Goal: Information Seeking & Learning: Compare options

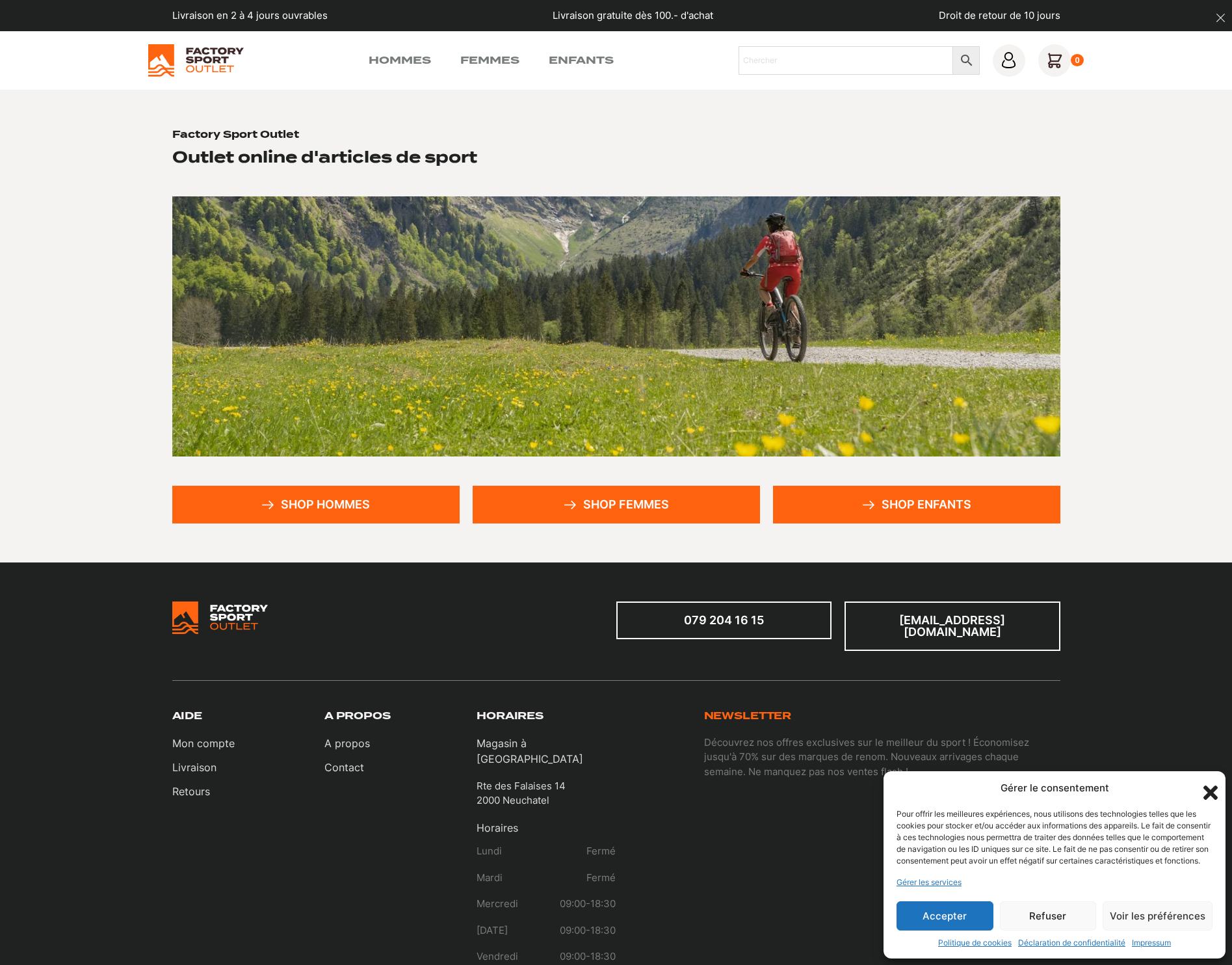
click at [305, 503] on link "Shop hommes" at bounding box center [316, 504] width 287 height 37
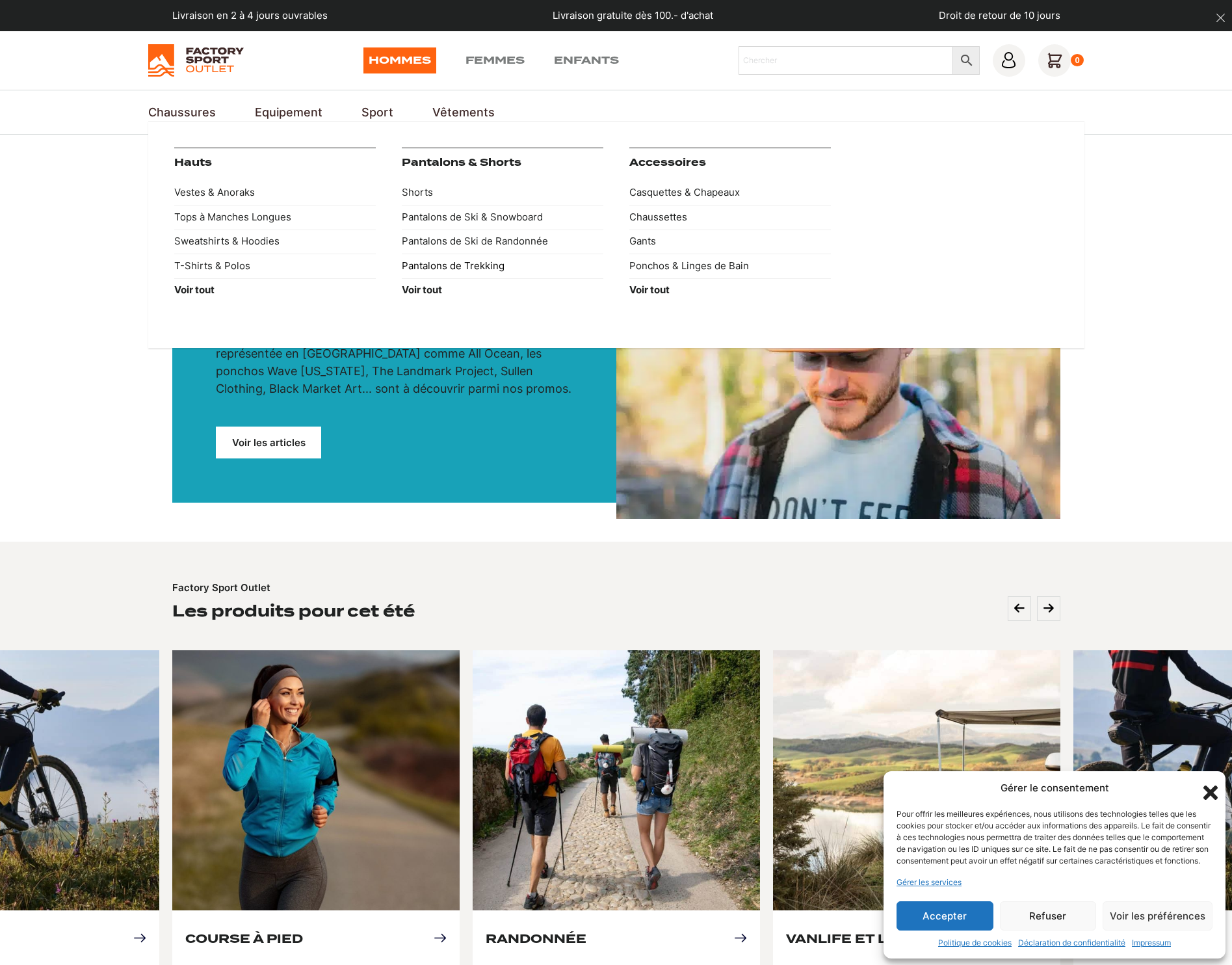
click at [476, 262] on link "Pantalons de Trekking" at bounding box center [503, 266] width 202 height 25
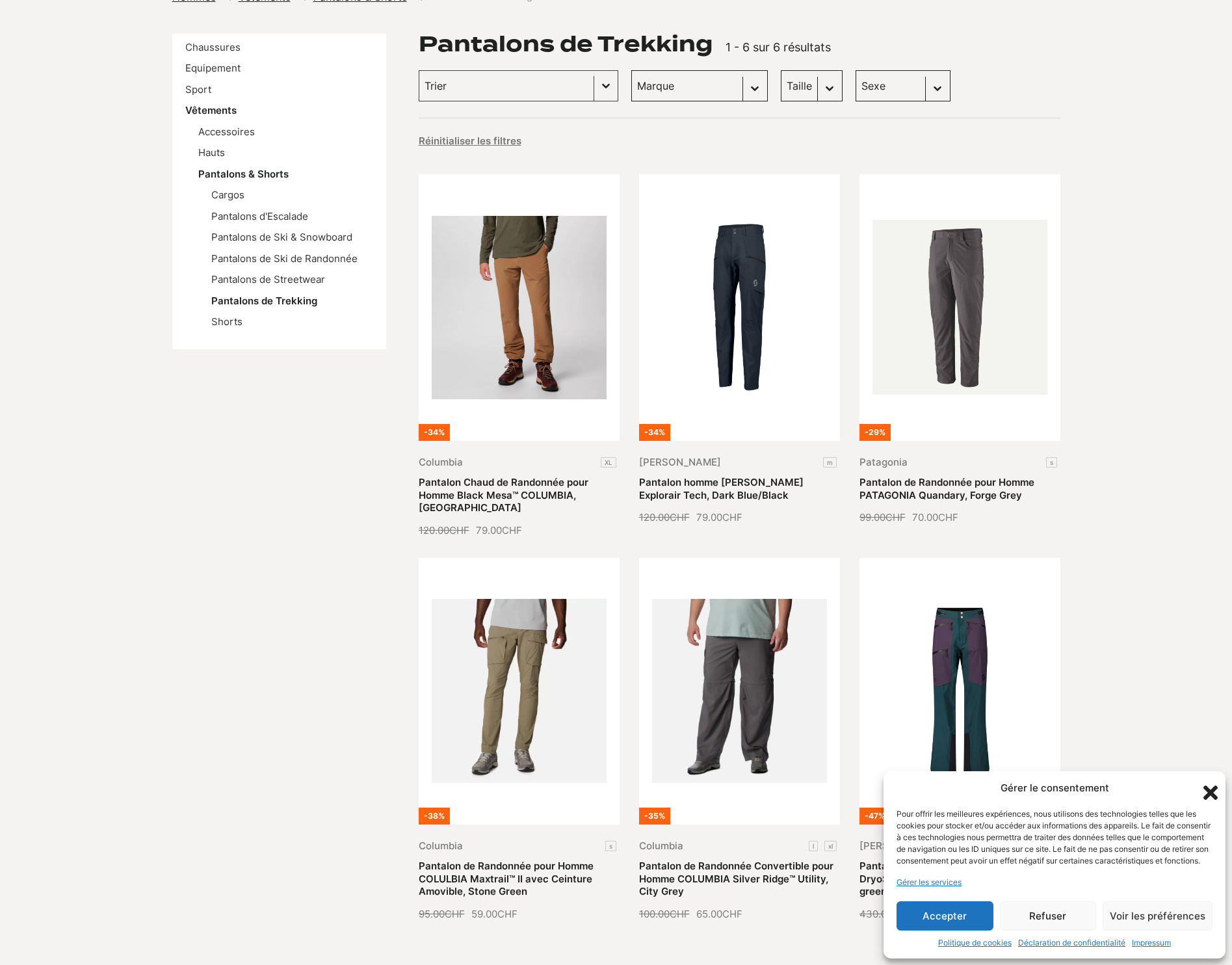
scroll to position [195, 0]
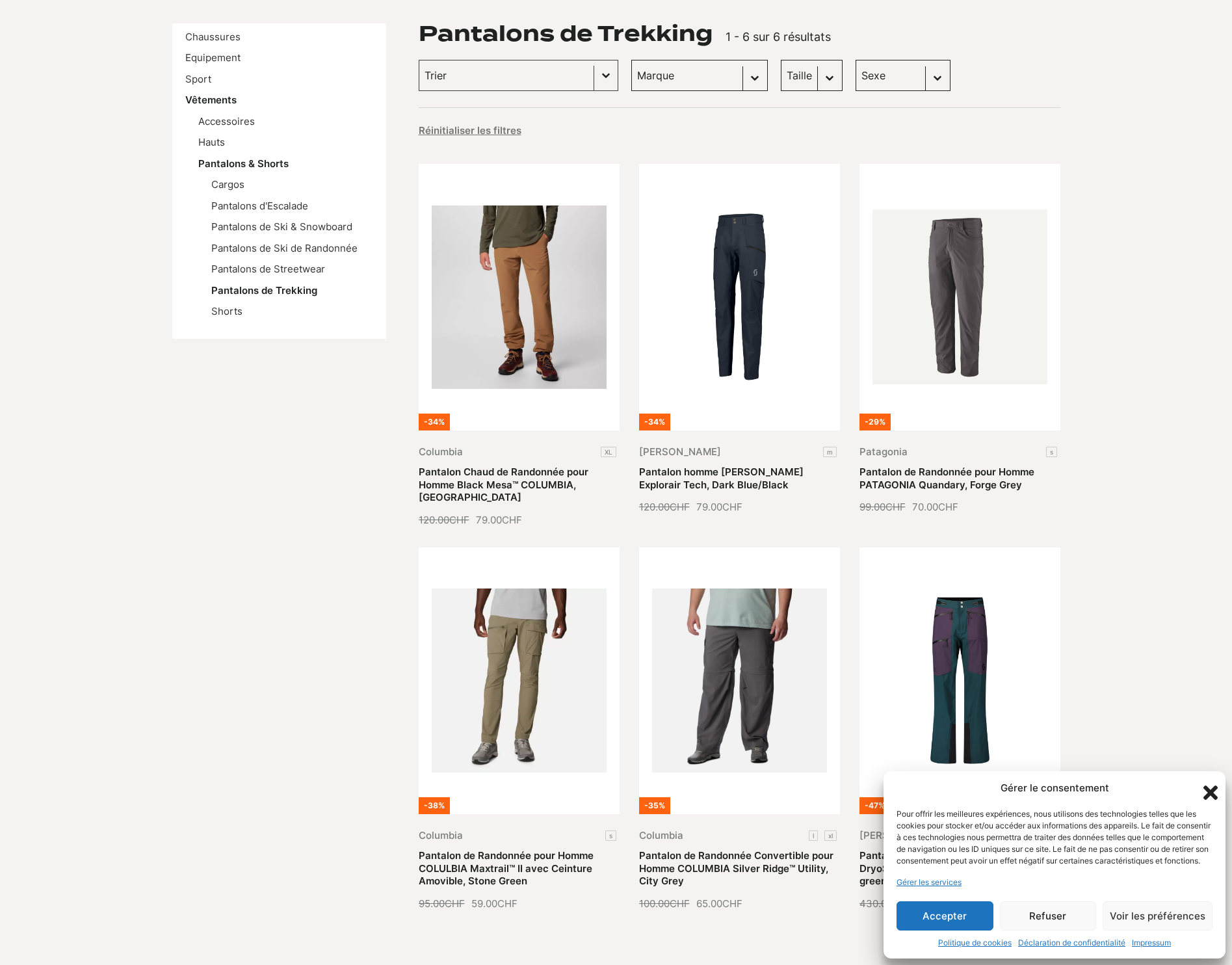
click at [945, 913] on button "Accepter" at bounding box center [945, 915] width 96 height 29
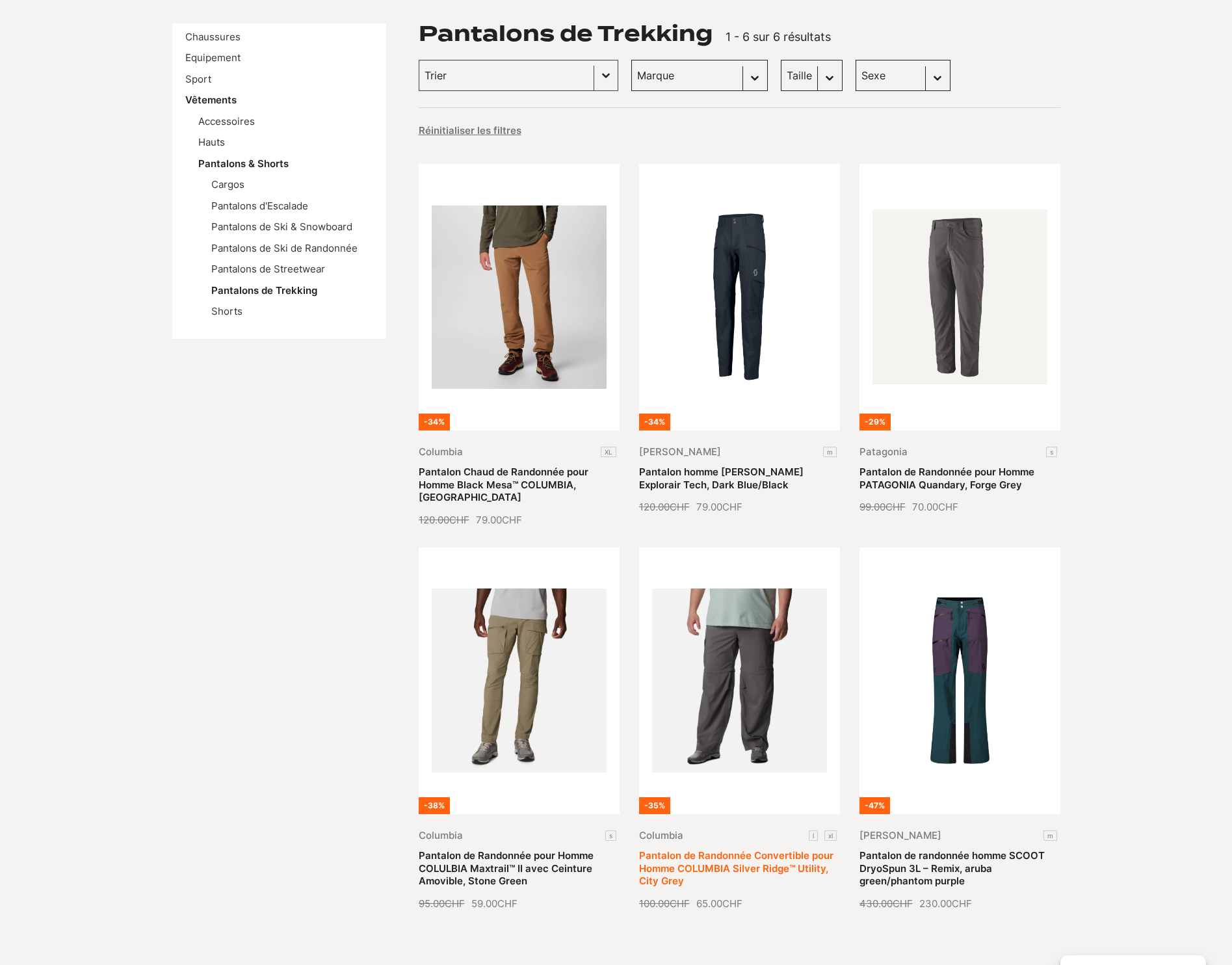
click at [771, 849] on link "Pantalon de Randonnée Convertible pour Homme COLUMBIA Silver Ridge™ Utility, Ci…" at bounding box center [737, 868] width 195 height 37
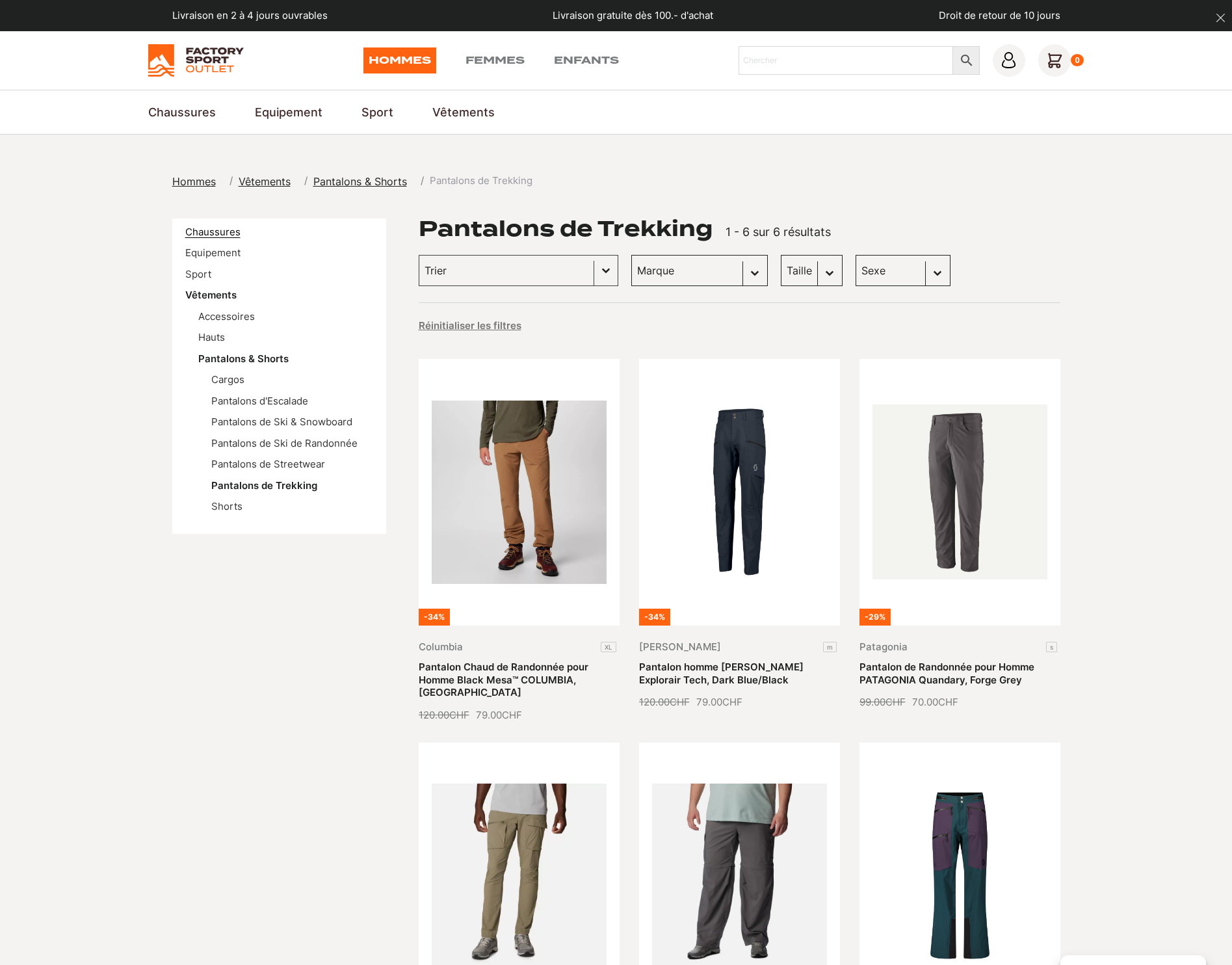
click at [221, 230] on link "Chaussures" at bounding box center [213, 232] width 55 height 12
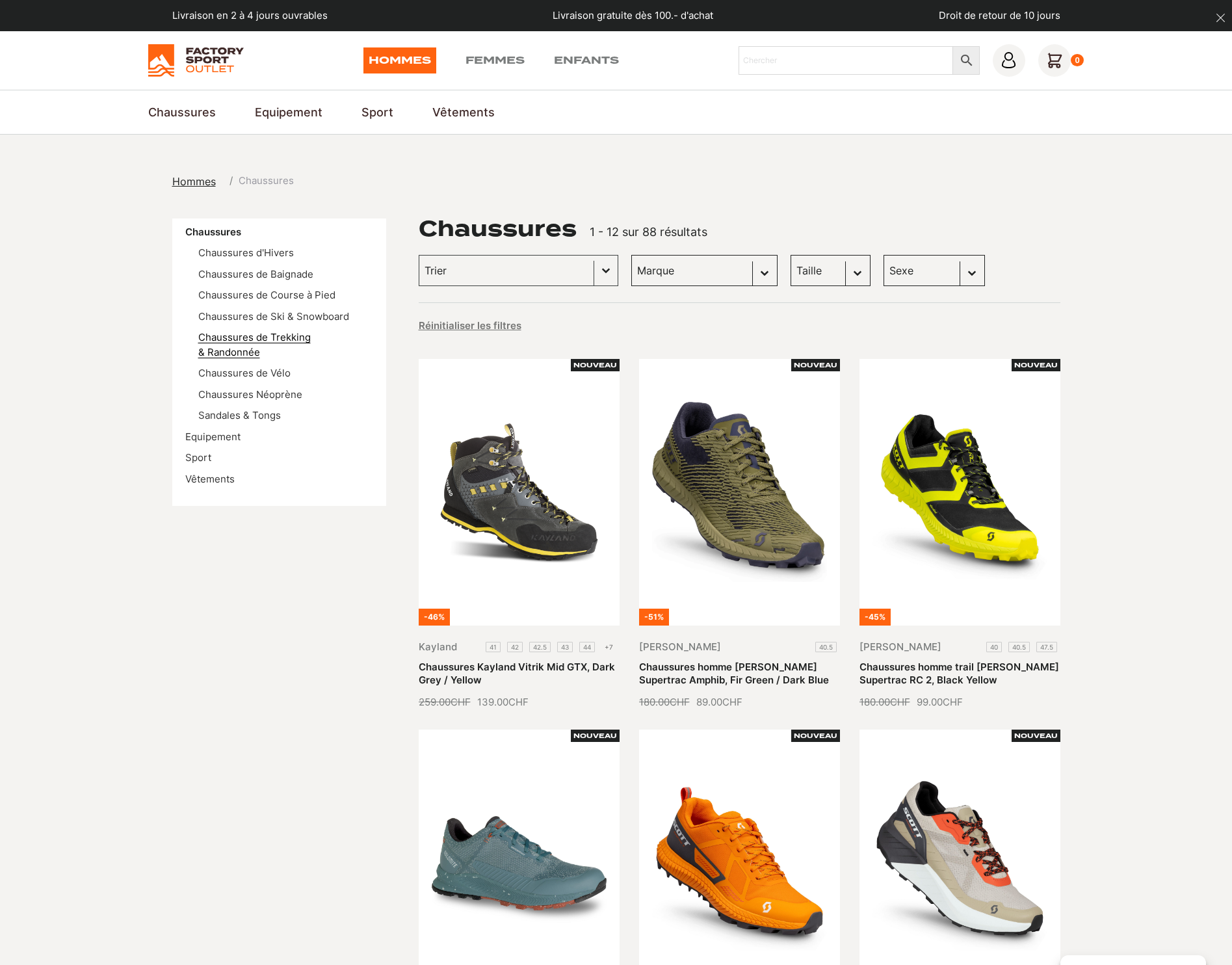
click at [311, 336] on link "Chaussures de Trekking & Randonnée" at bounding box center [254, 345] width 112 height 28
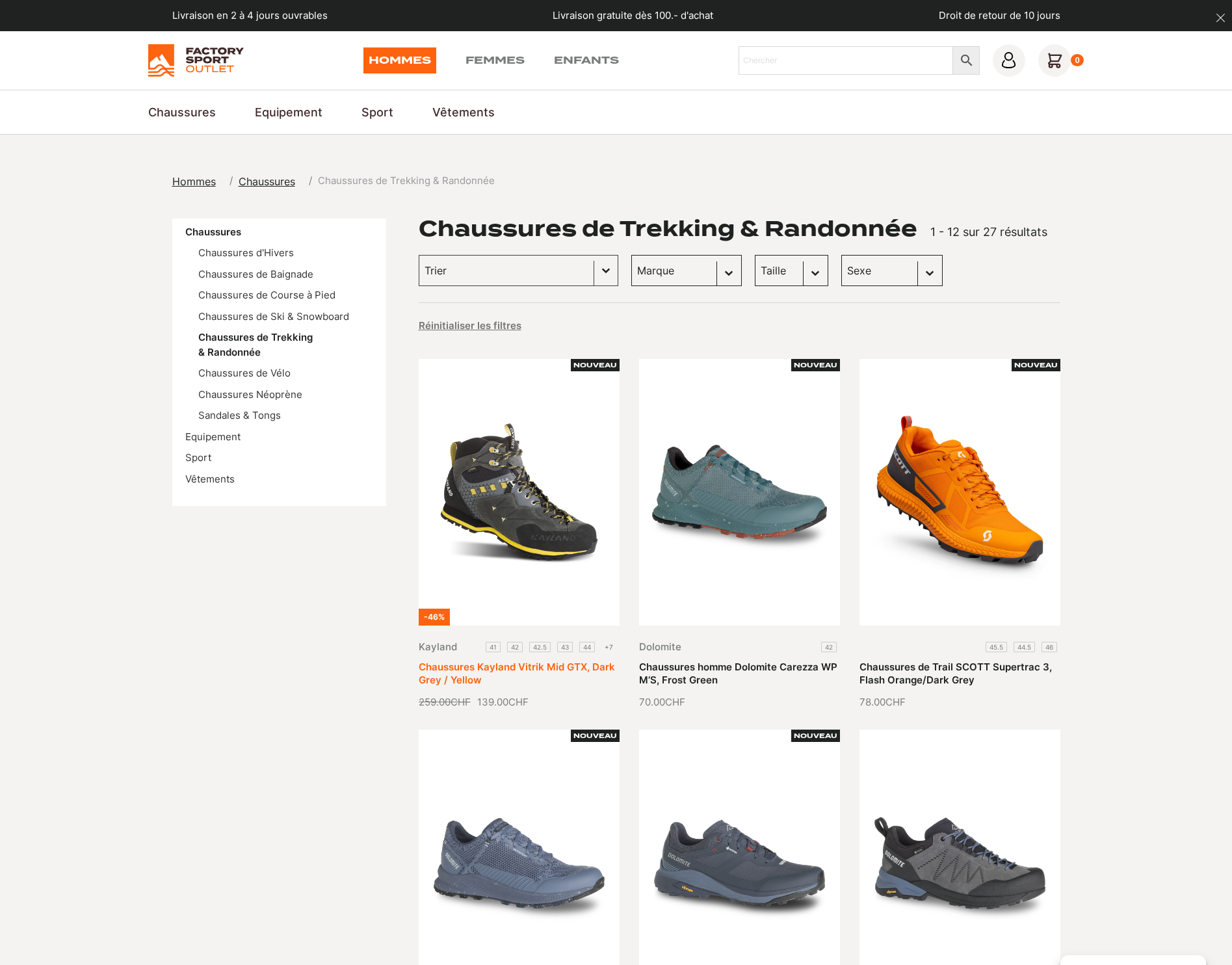
click at [517, 661] on link "Chaussures Kayland Vitrik Mid GTX, Dark Grey / Yellow" at bounding box center [517, 673] width 196 height 25
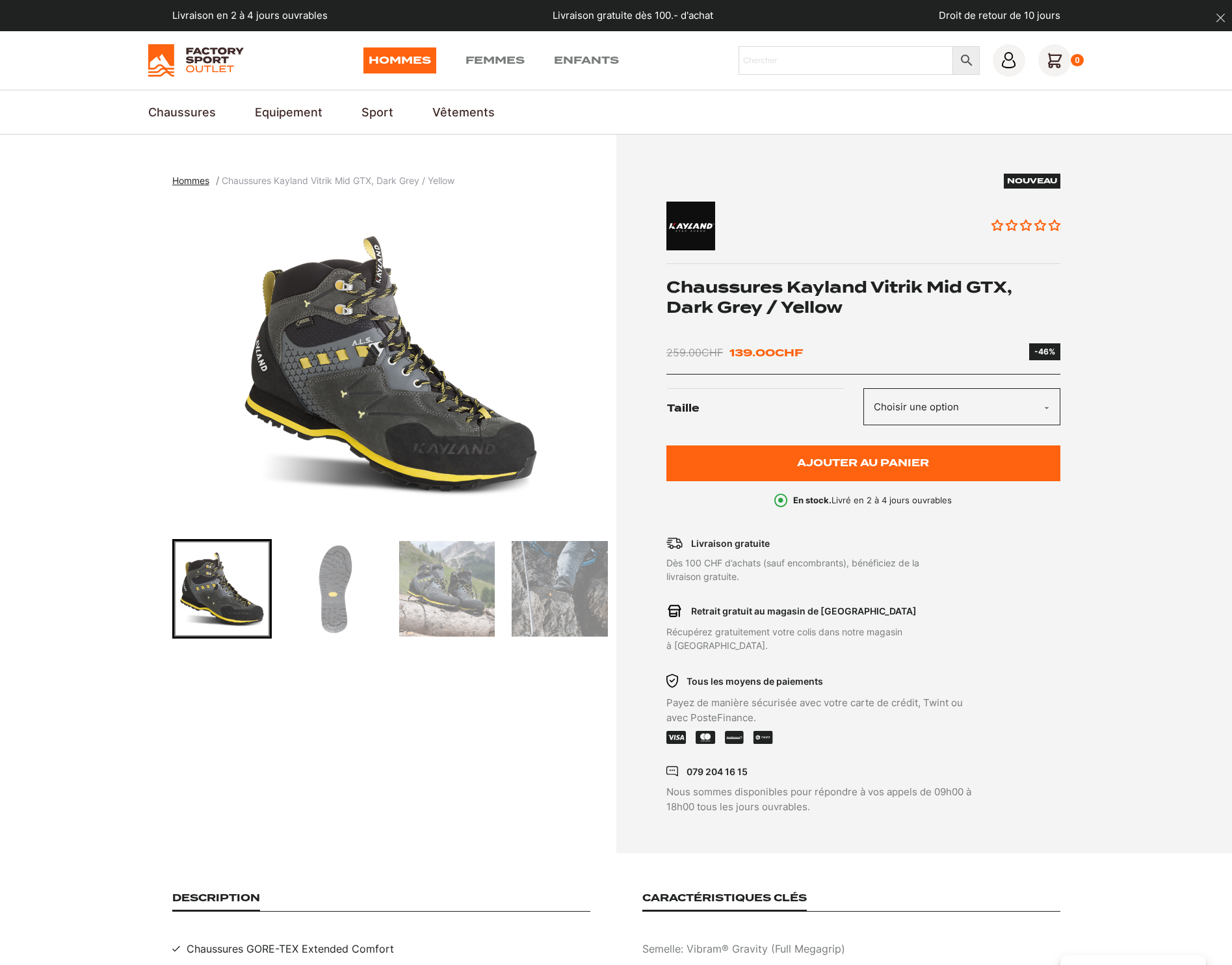
click at [336, 580] on img "Go to slide 2" at bounding box center [334, 588] width 96 height 96
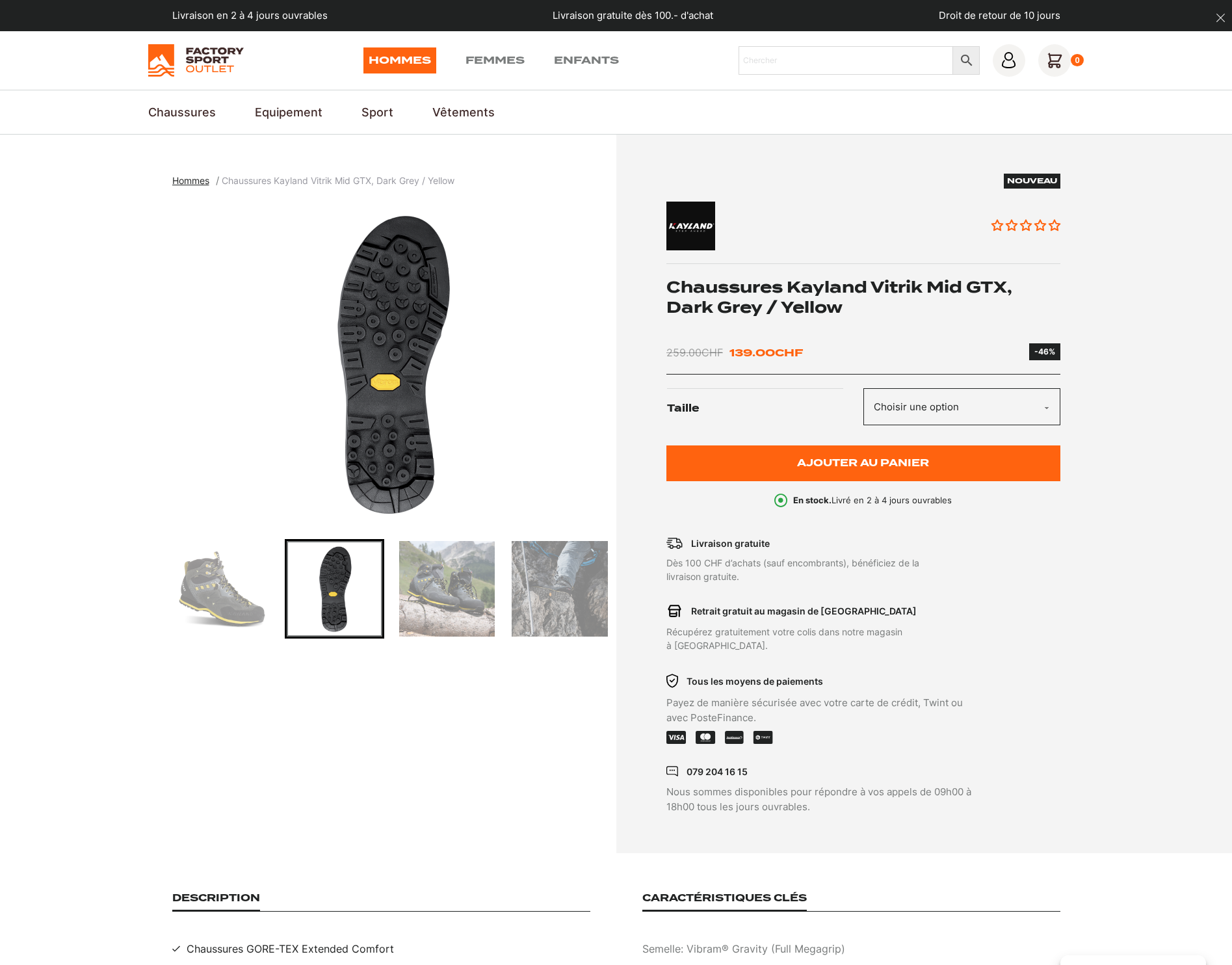
click at [445, 584] on img "Go to slide 3" at bounding box center [446, 588] width 96 height 96
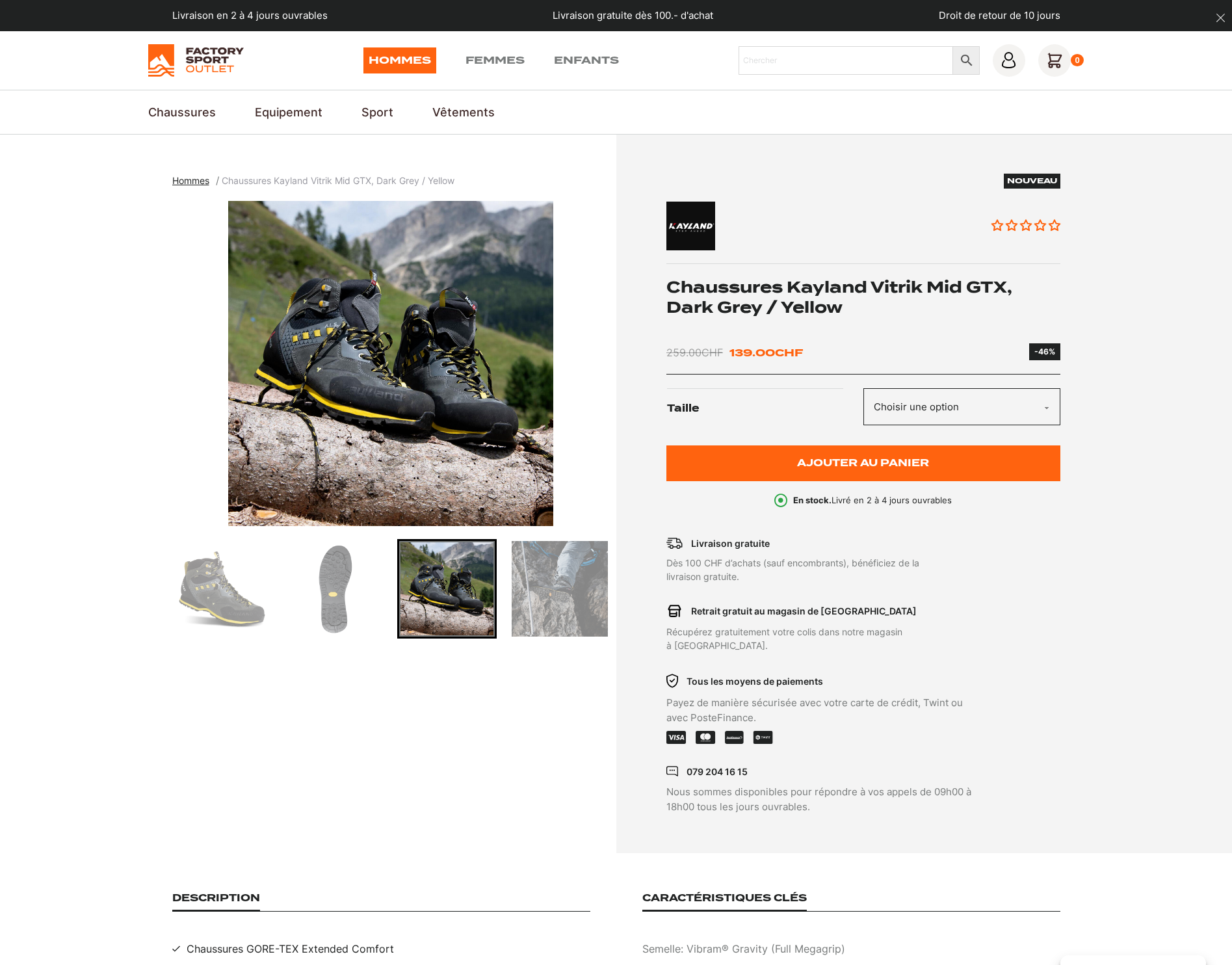
click at [554, 602] on img "Go to slide 4" at bounding box center [559, 588] width 96 height 96
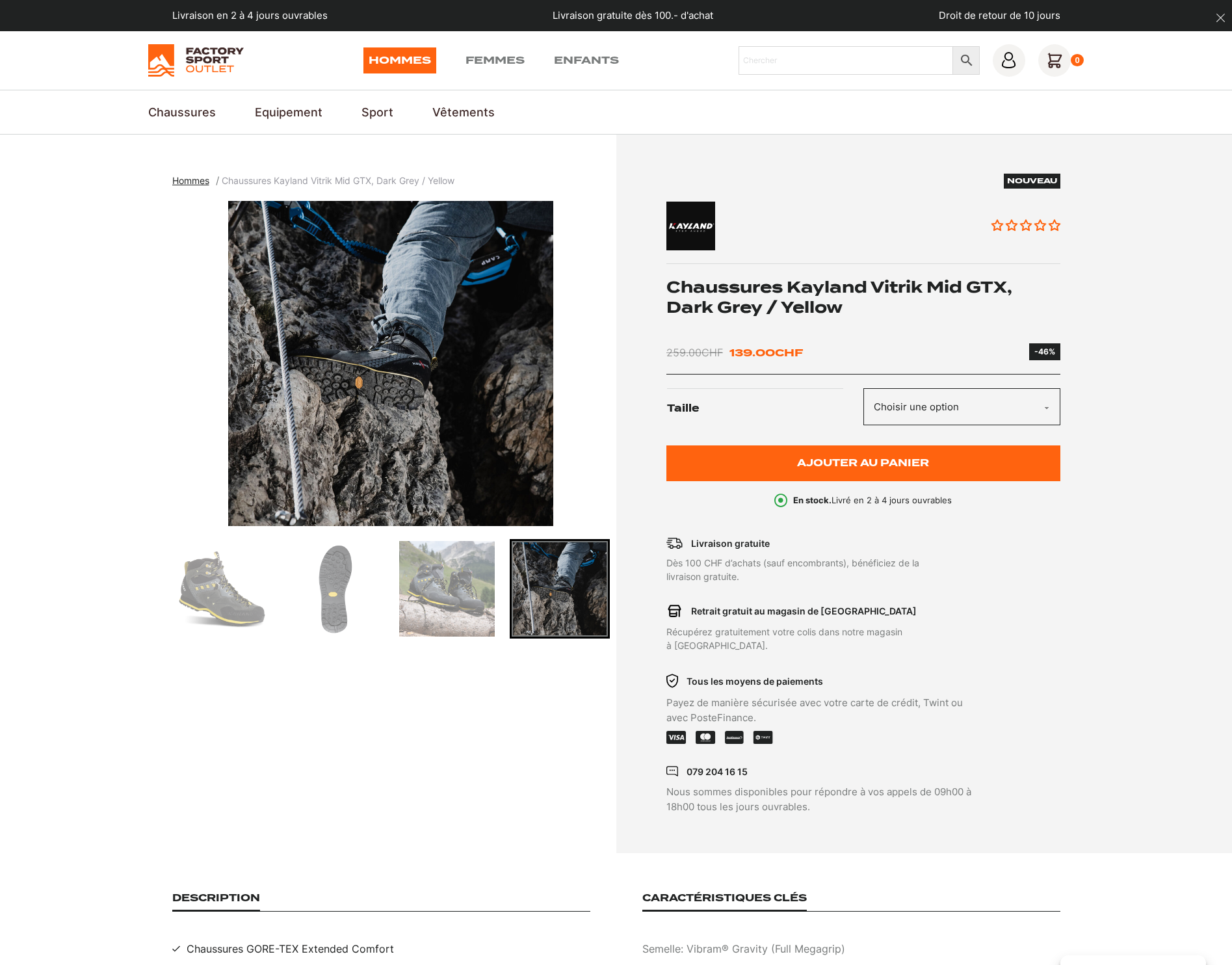
click at [443, 595] on img "Go to slide 3" at bounding box center [446, 588] width 96 height 96
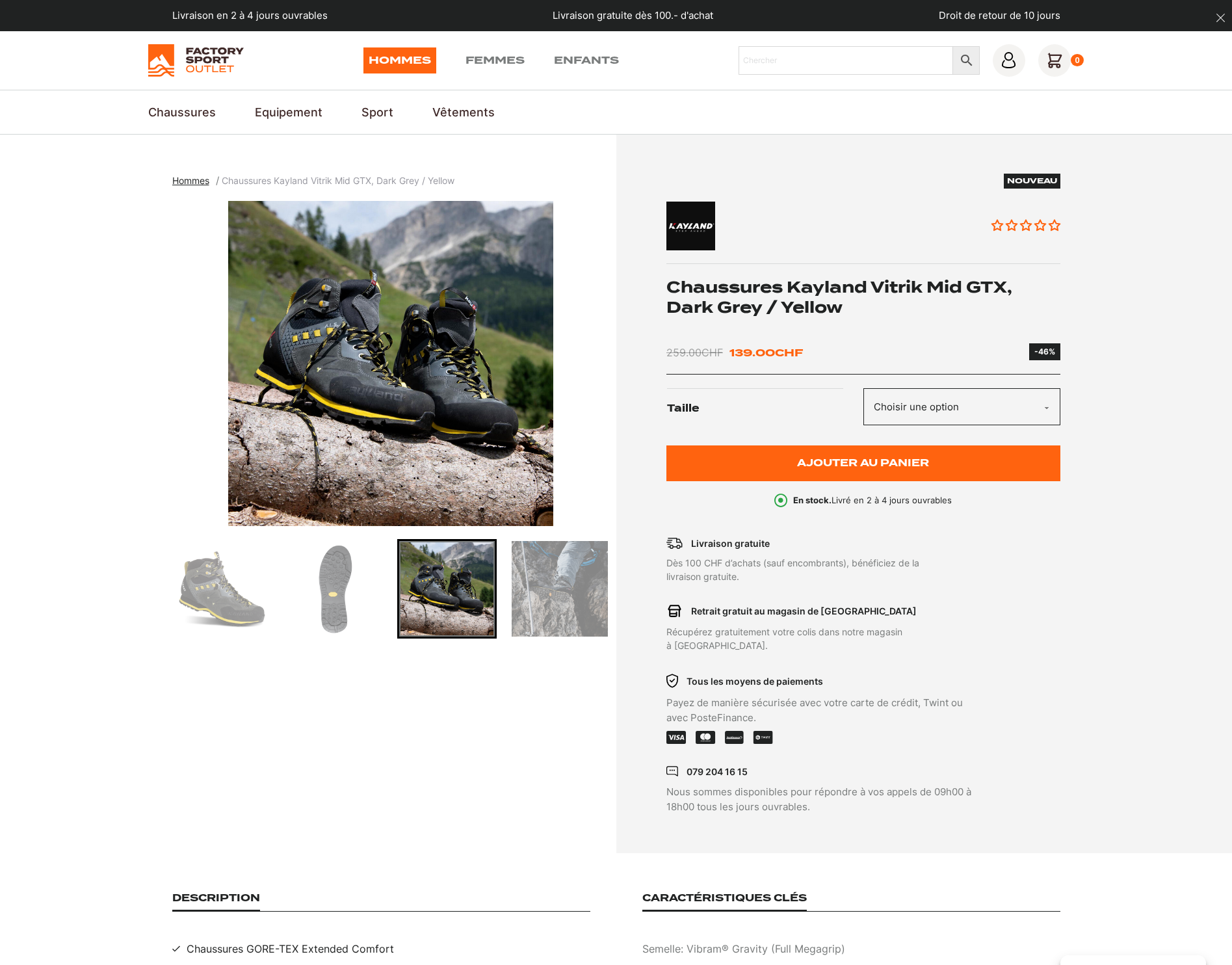
click at [421, 381] on img "3 of 4" at bounding box center [391, 363] width 437 height 325
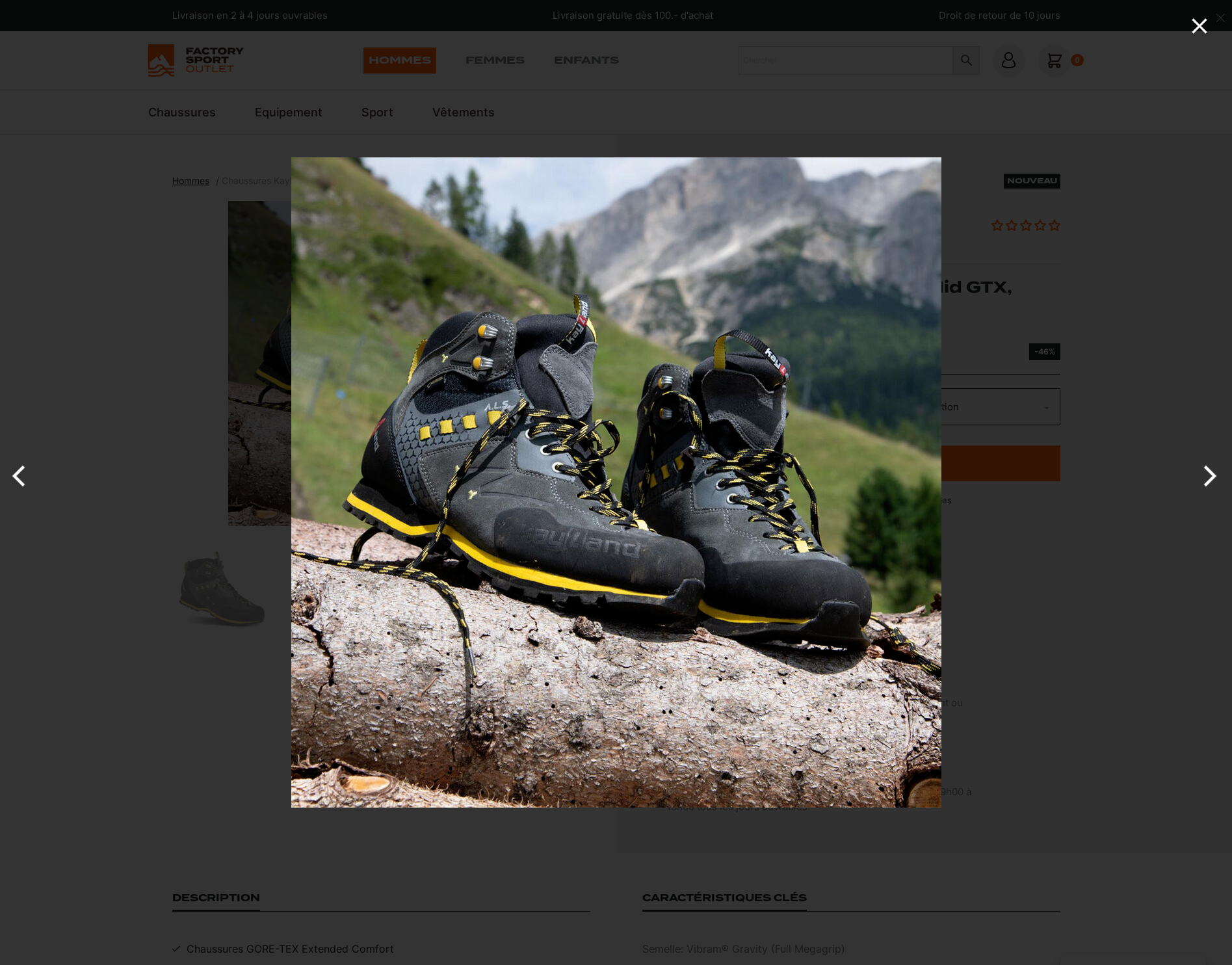
click at [1201, 25] on icon "Close" at bounding box center [1199, 25] width 15 height 15
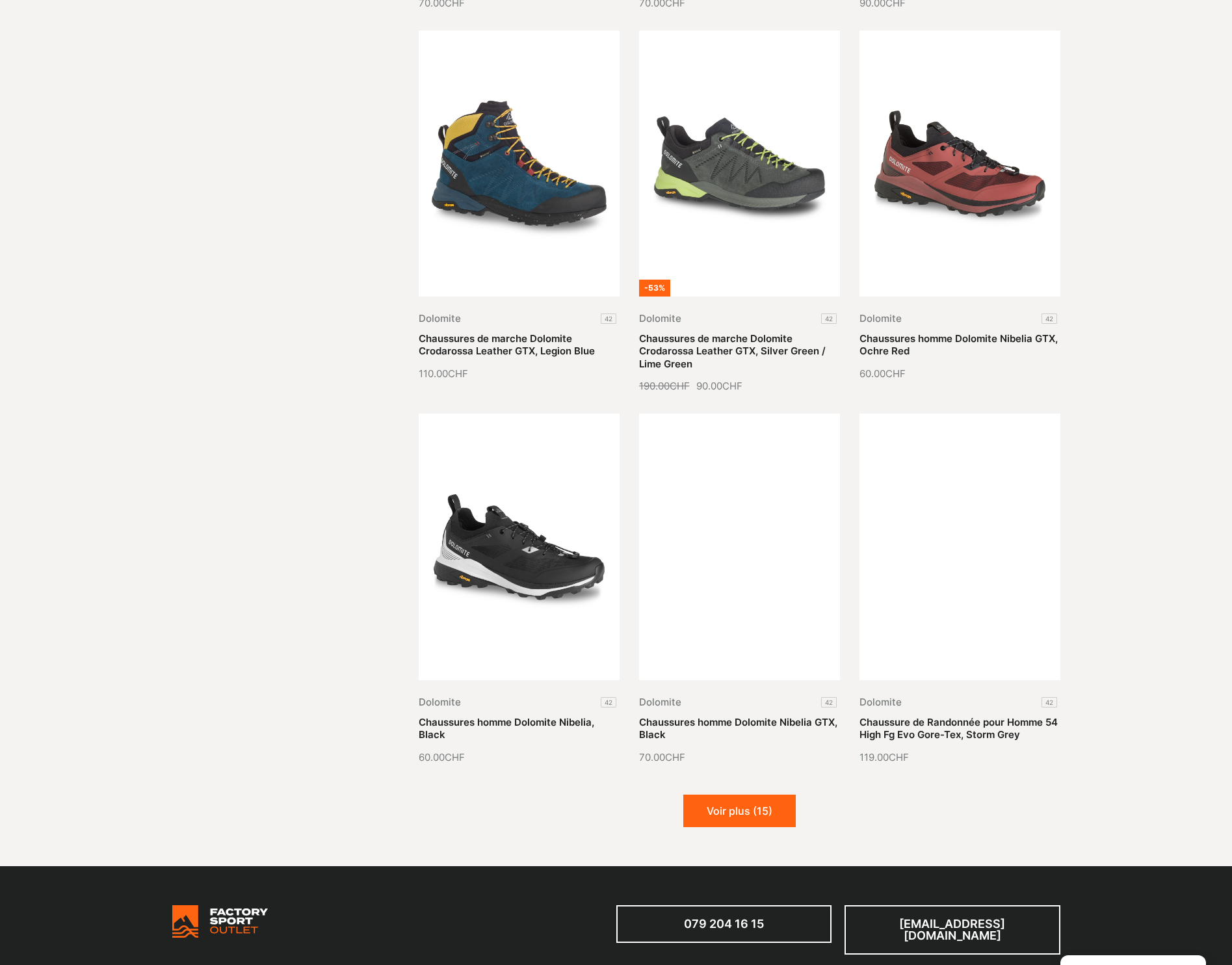
scroll to position [1105, 0]
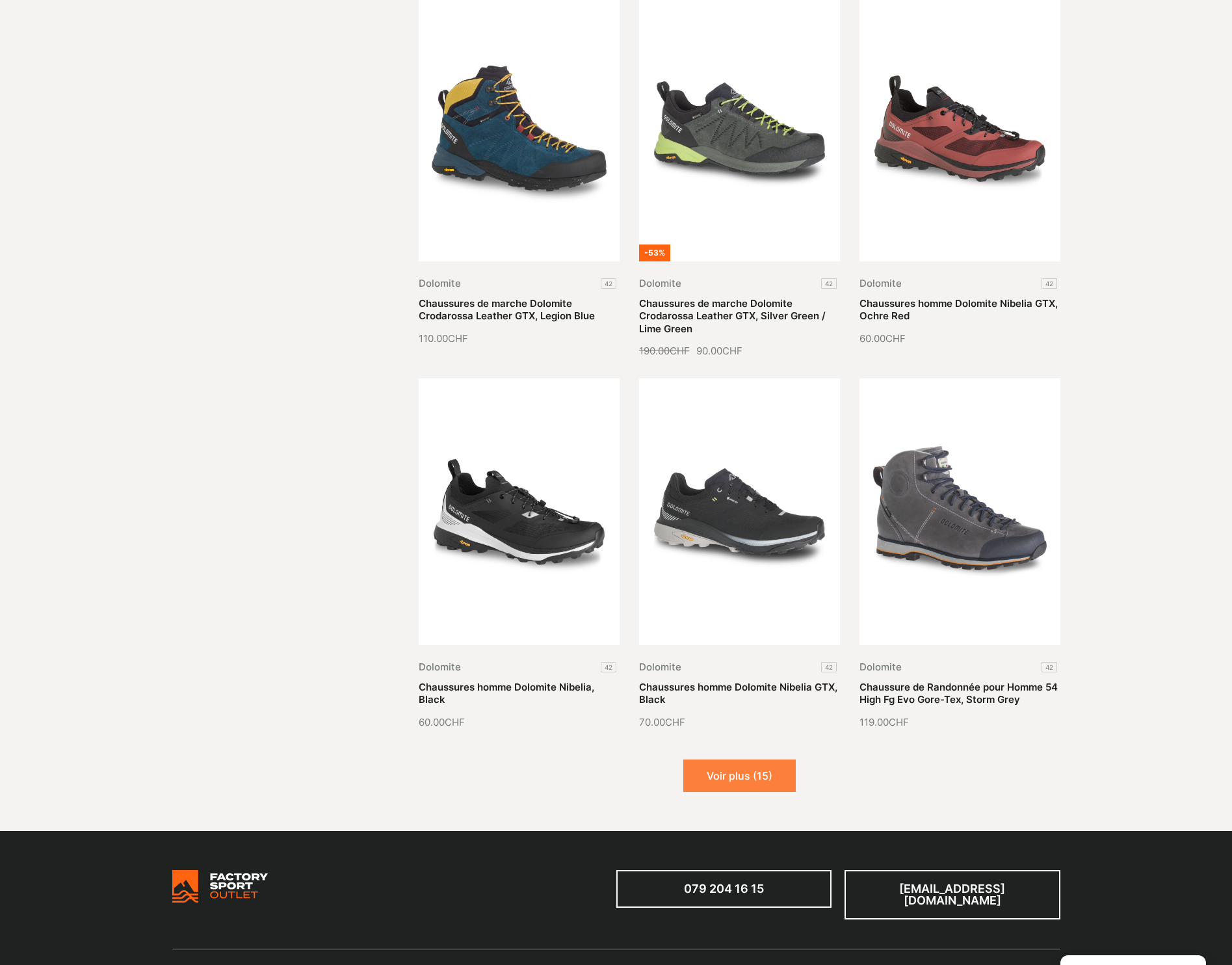
click at [747, 774] on button "Voir plus (15)" at bounding box center [739, 775] width 112 height 32
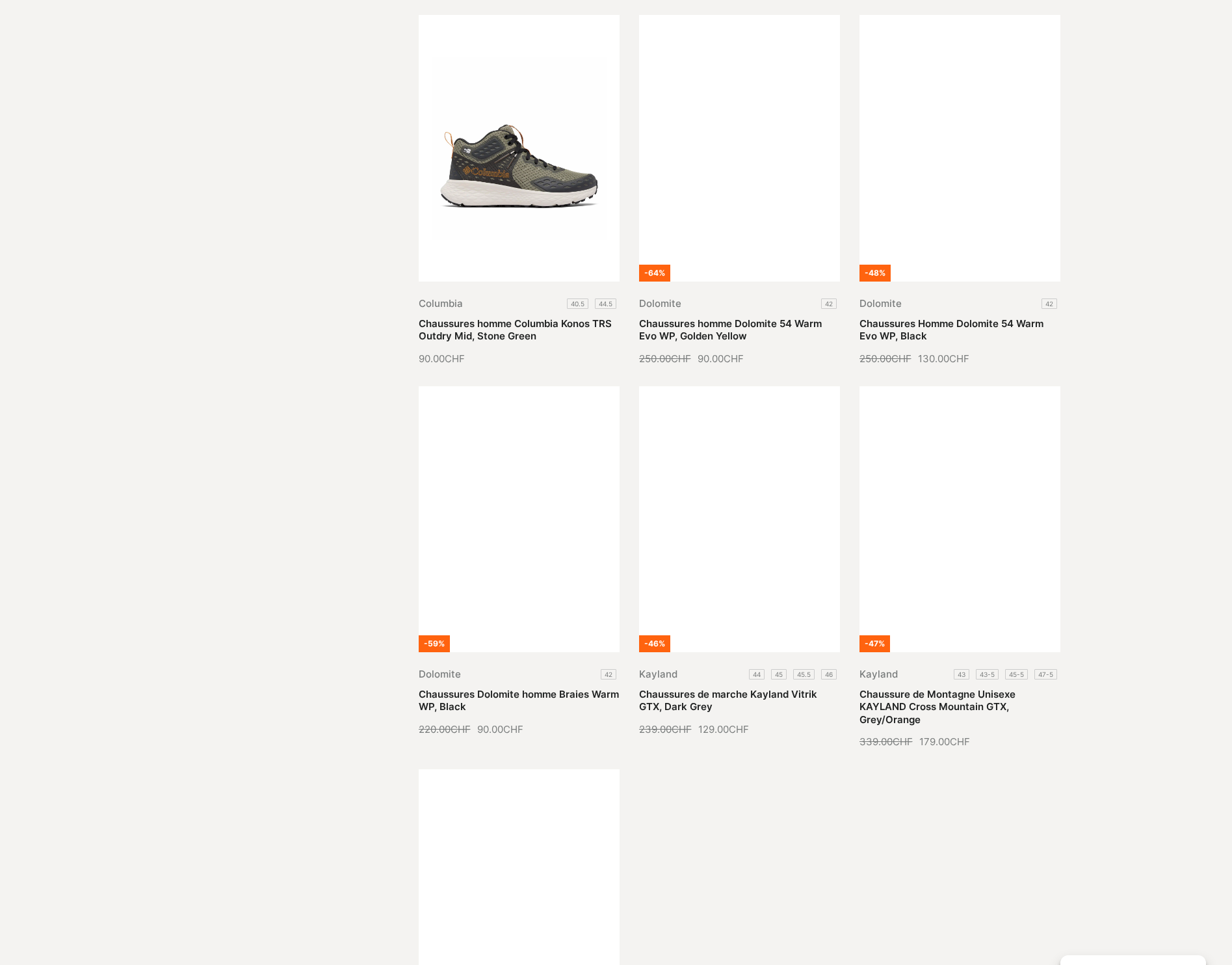
scroll to position [2535, 0]
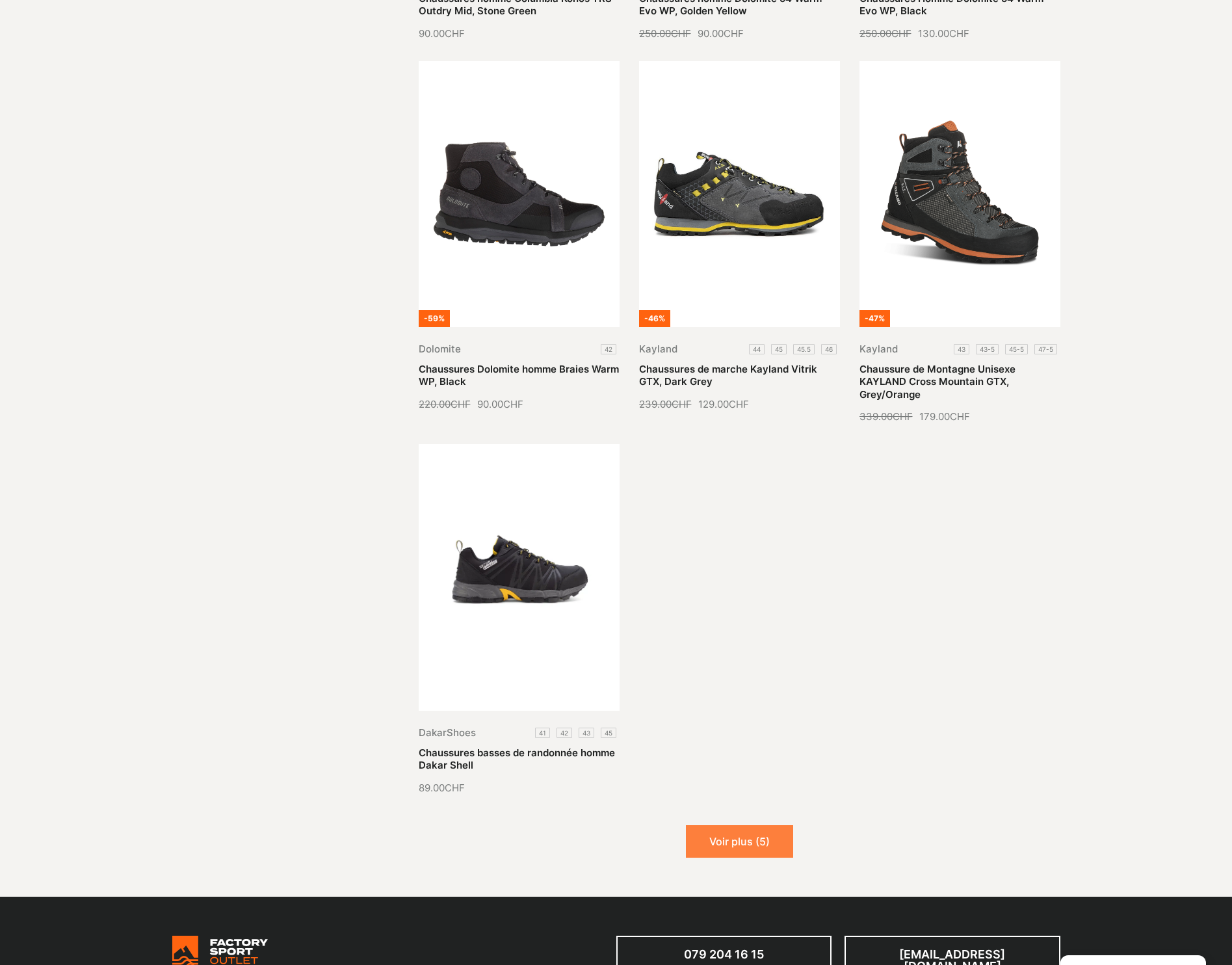
click at [737, 843] on button "Voir plus (5)" at bounding box center [739, 841] width 107 height 32
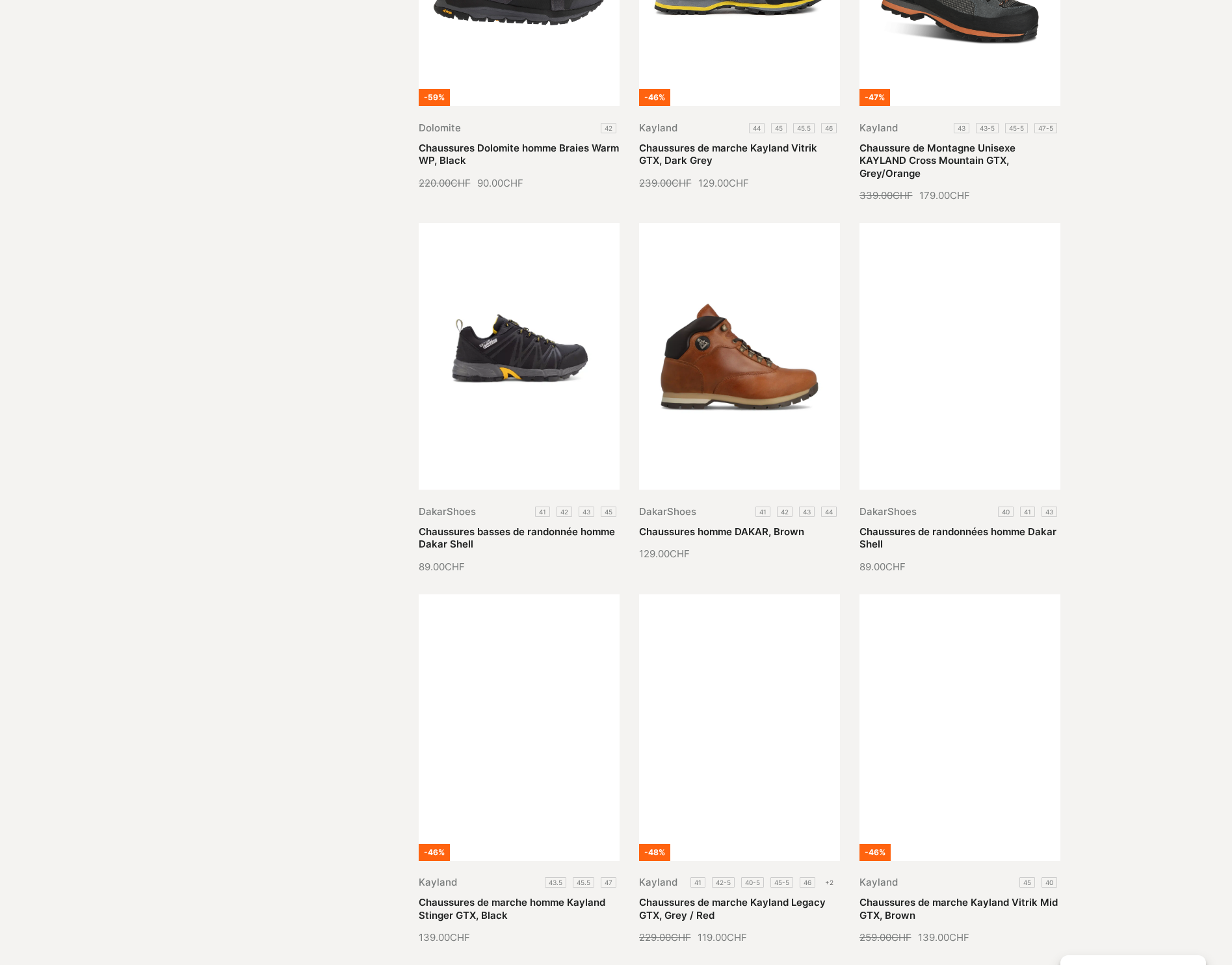
scroll to position [2795, 0]
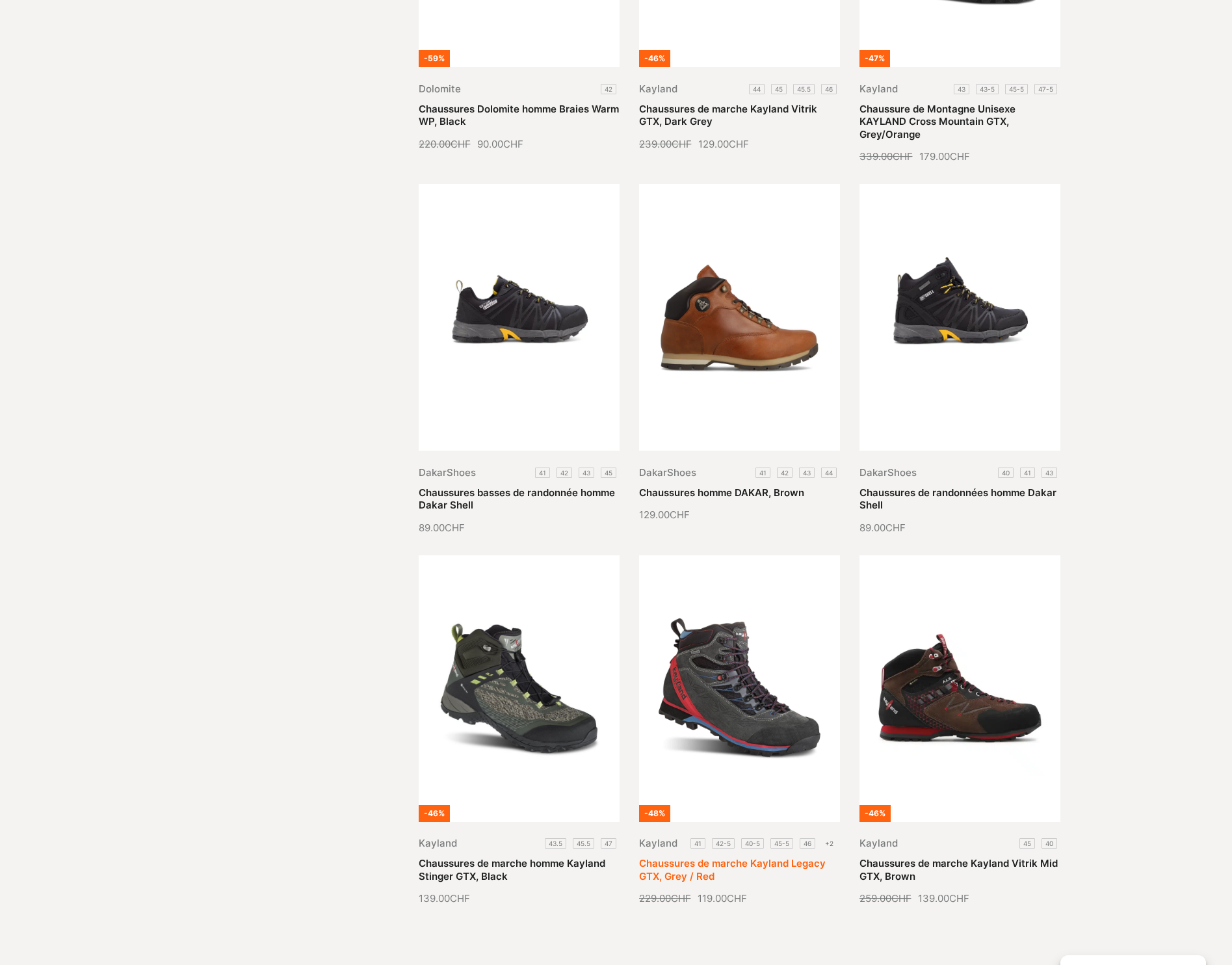
click at [740, 857] on link "Chaussures de marche Kayland Legacy GTX, Grey / Red" at bounding box center [732, 869] width 187 height 25
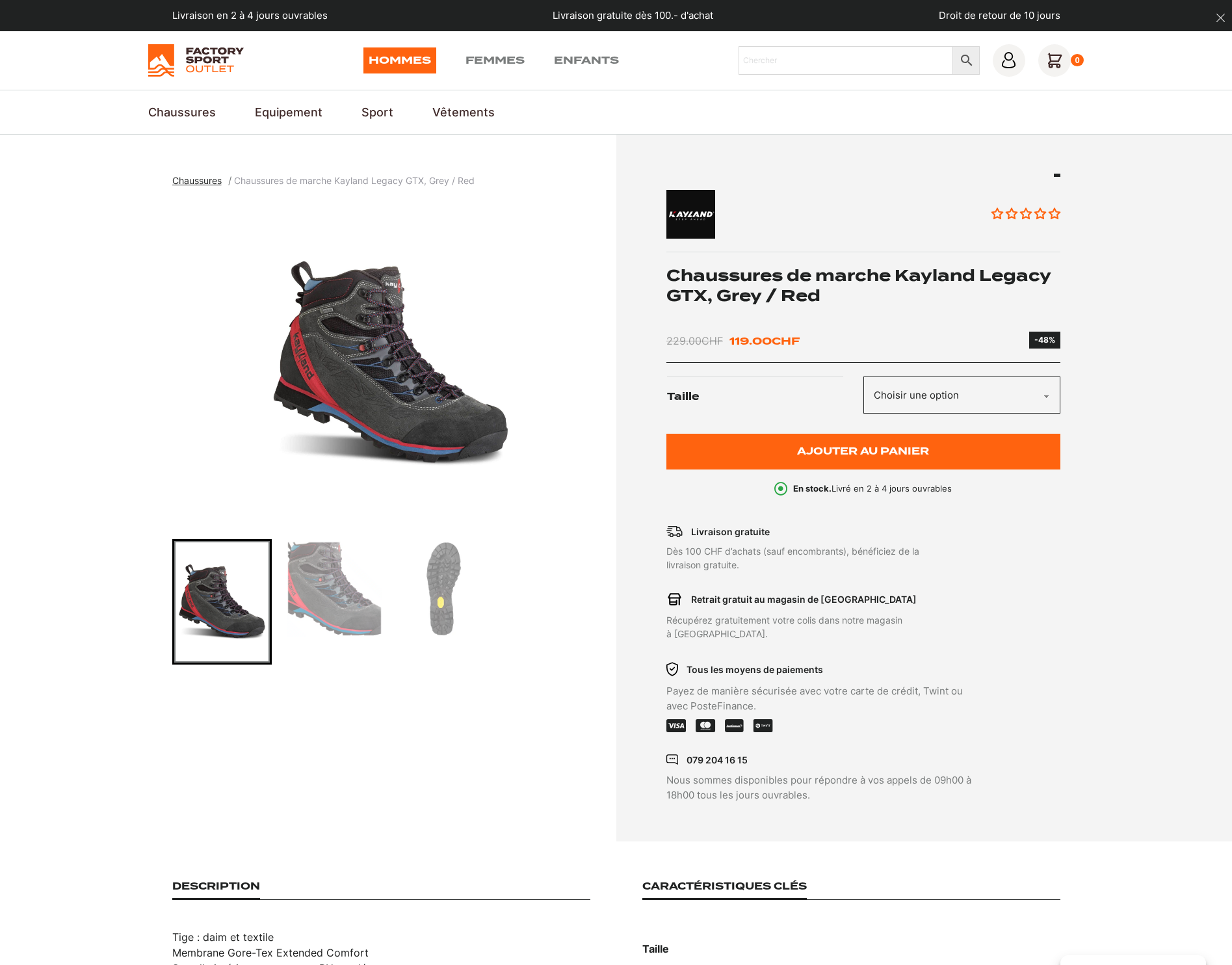
click at [387, 392] on img "1 of 3" at bounding box center [391, 363] width 437 height 325
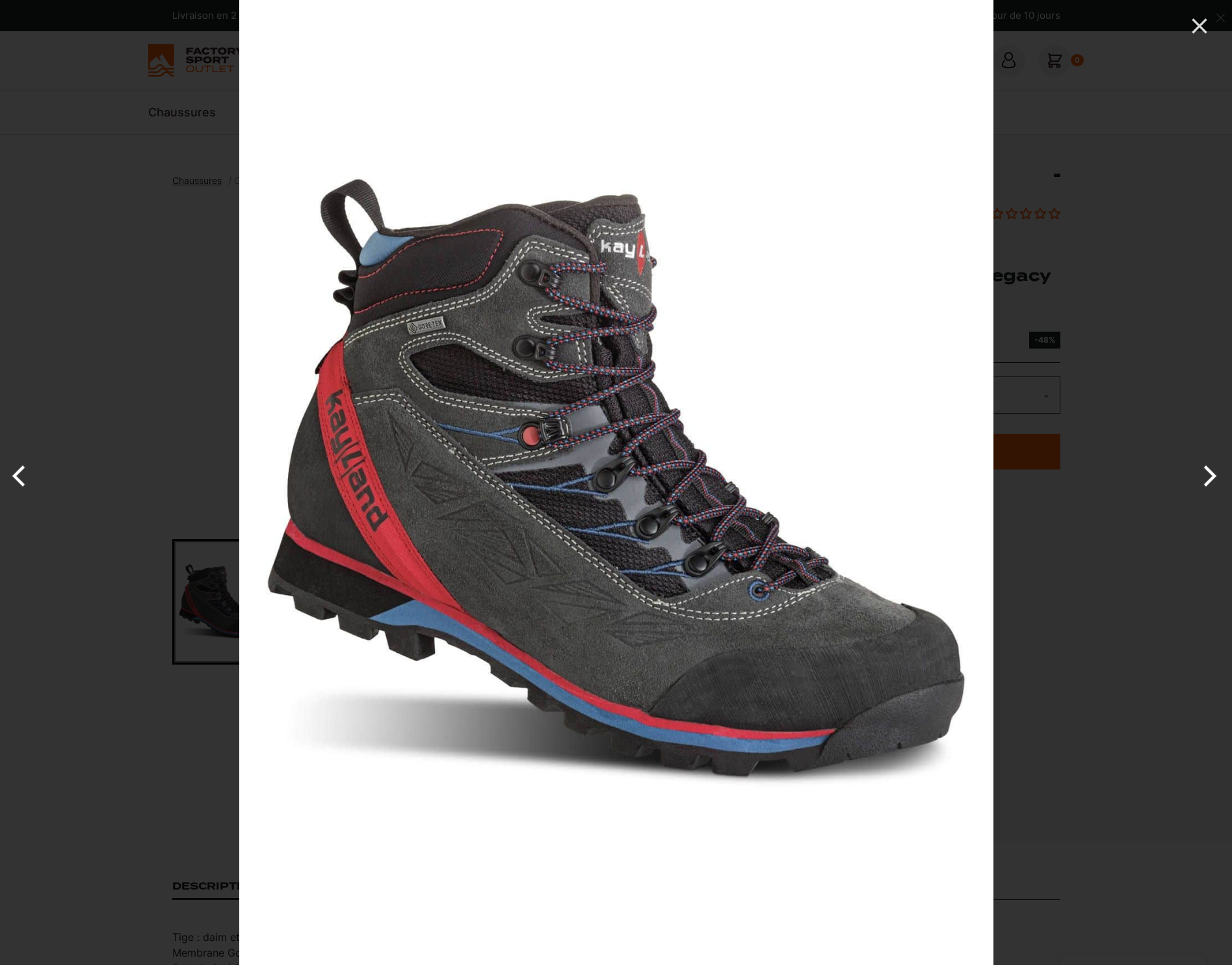
click at [1210, 483] on button "Next" at bounding box center [1207, 476] width 49 height 65
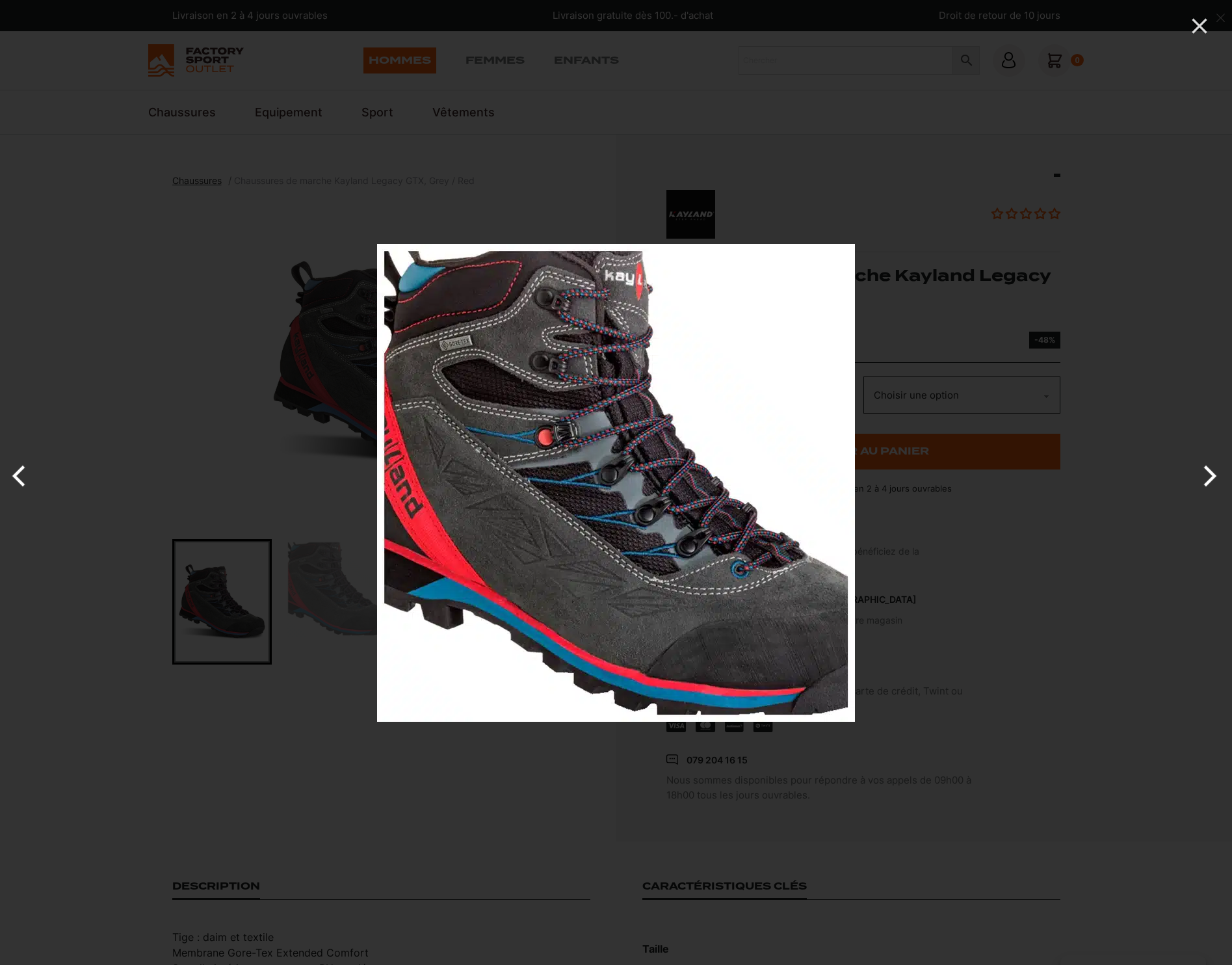
click at [1210, 483] on button "Next" at bounding box center [1207, 476] width 49 height 65
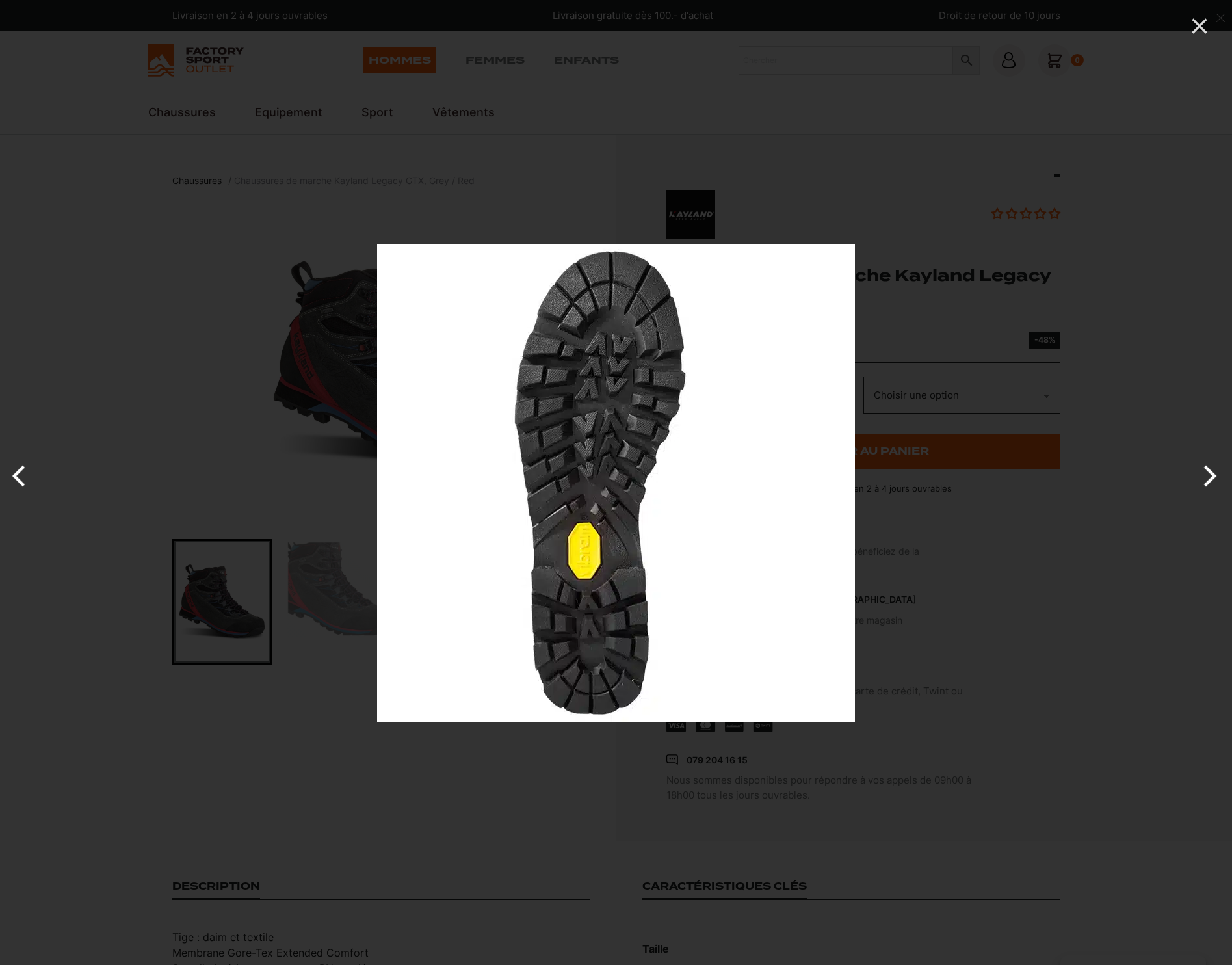
click at [1210, 483] on button "Next" at bounding box center [1207, 476] width 49 height 65
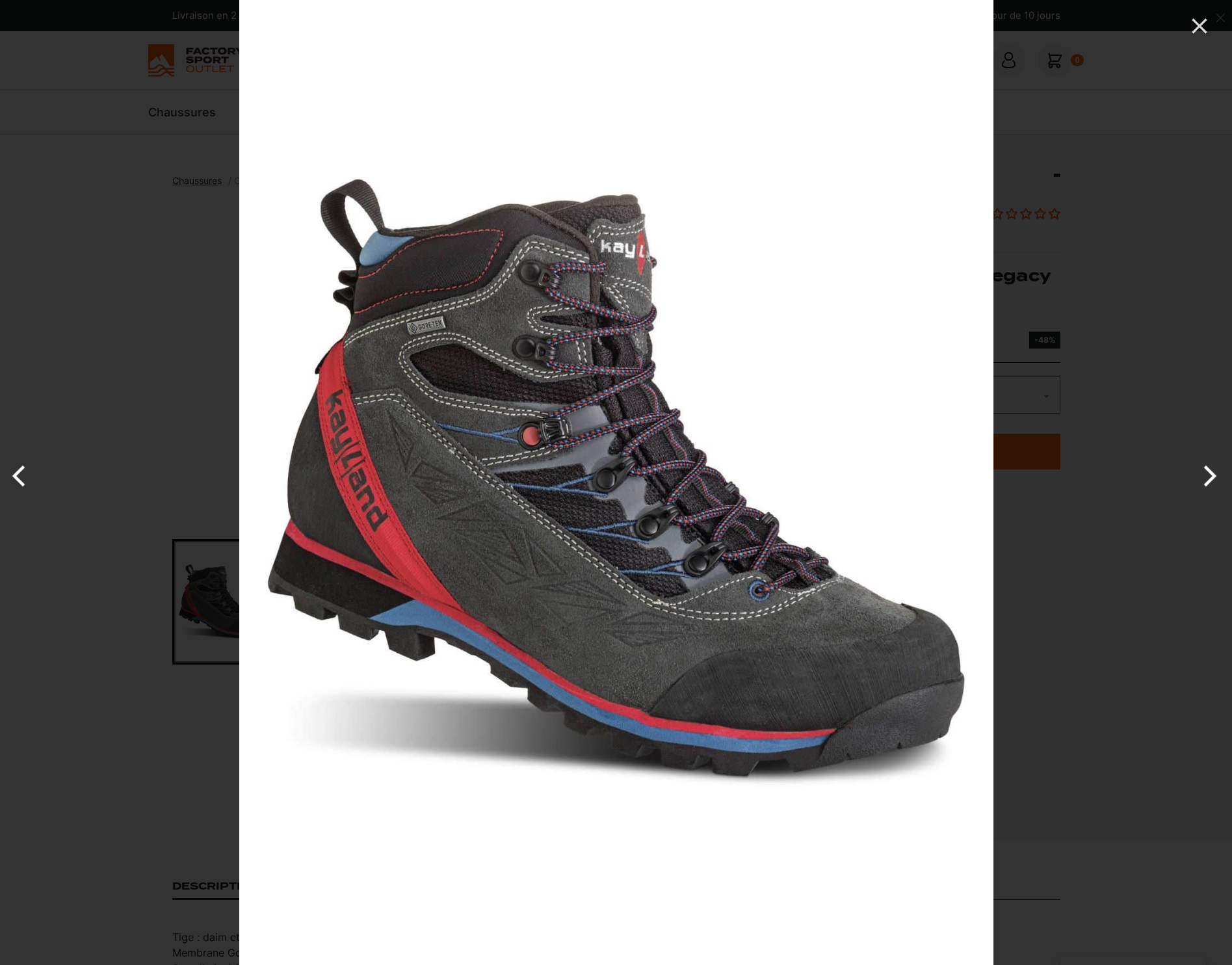
click at [1210, 484] on button "Next" at bounding box center [1207, 476] width 49 height 65
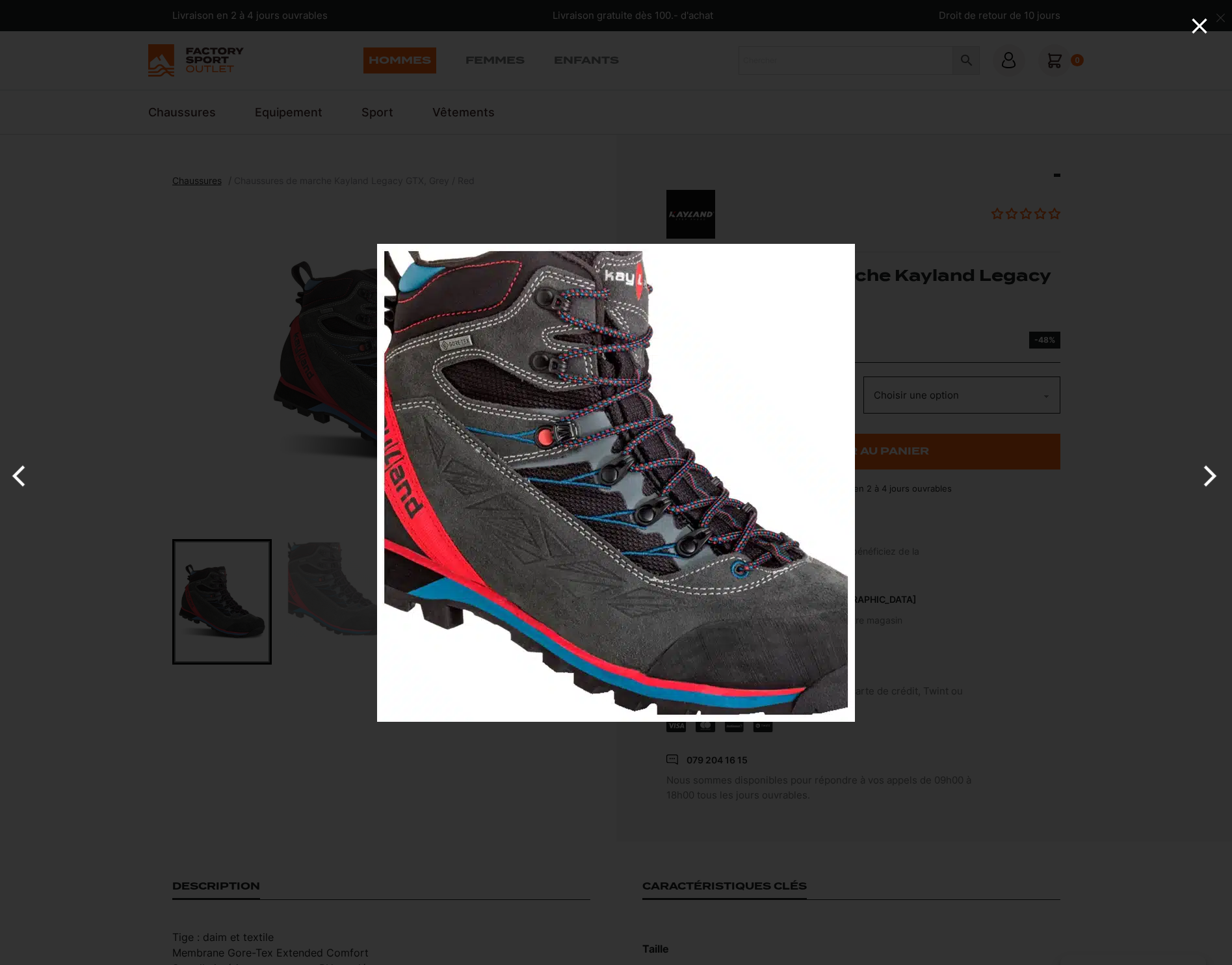
click at [1196, 24] on icon "Close" at bounding box center [1199, 25] width 15 height 15
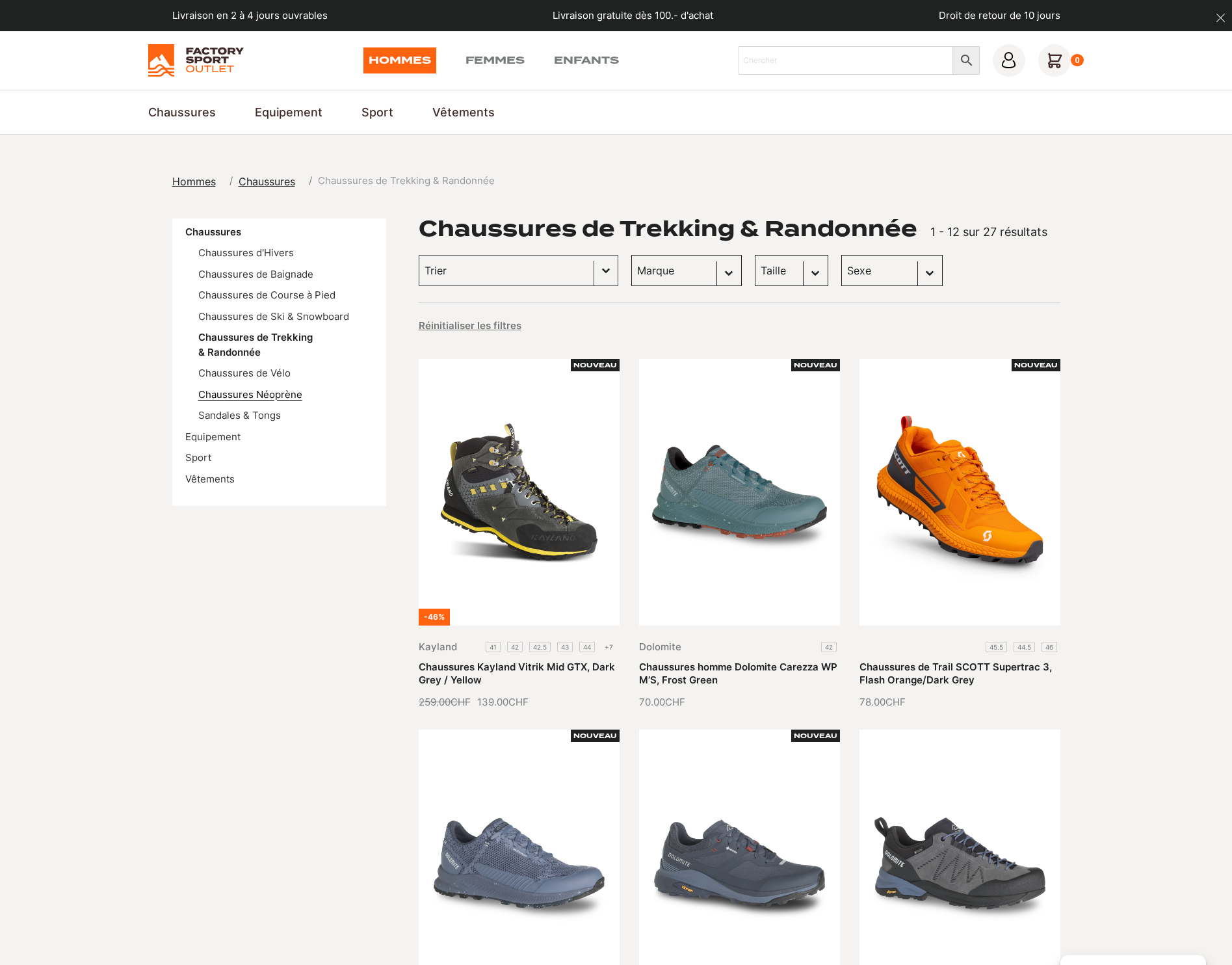
click at [237, 395] on link "Chaussures Néoprène" at bounding box center [250, 395] width 104 height 12
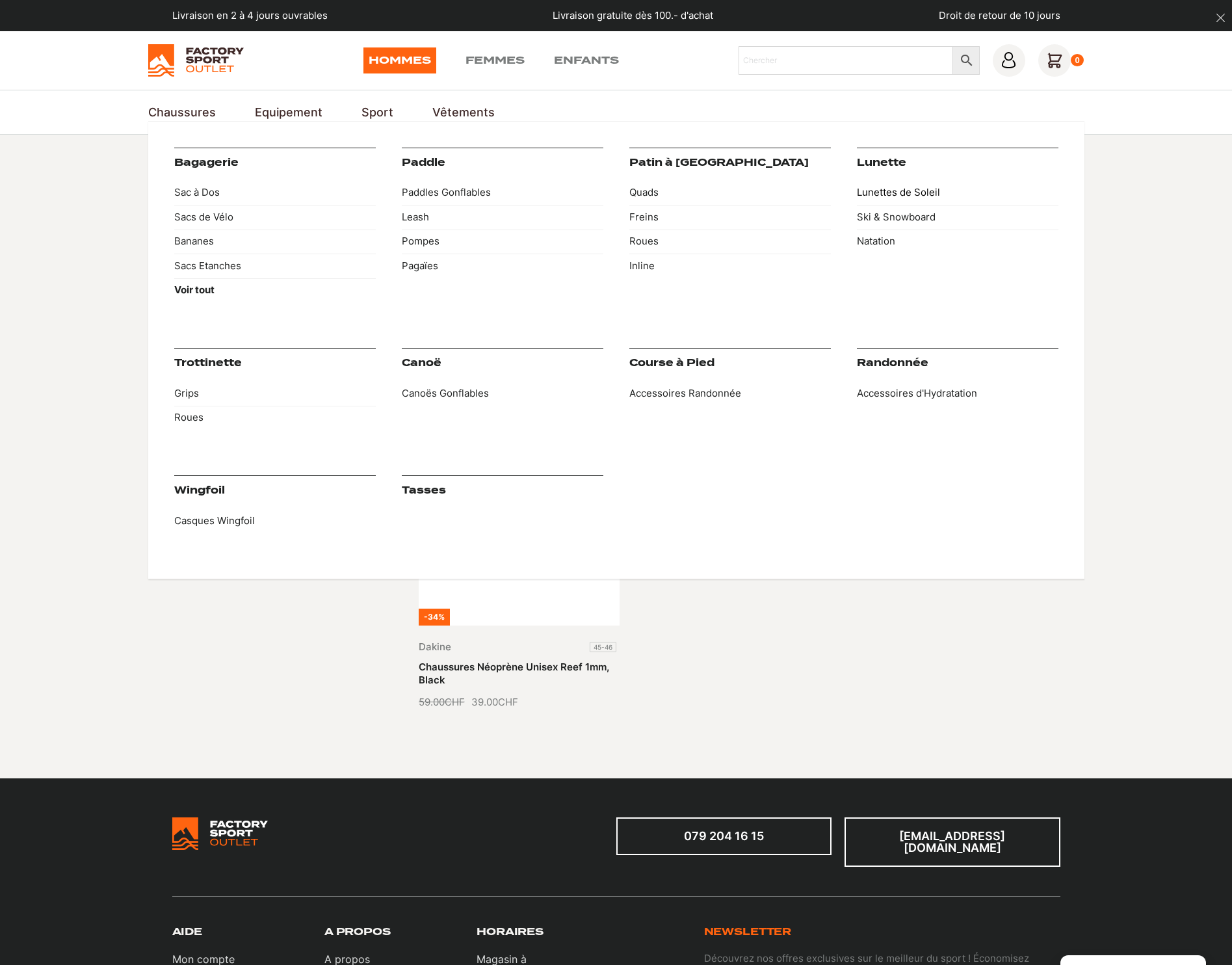
click at [927, 189] on link "Lunettes de Soleil" at bounding box center [958, 193] width 202 height 25
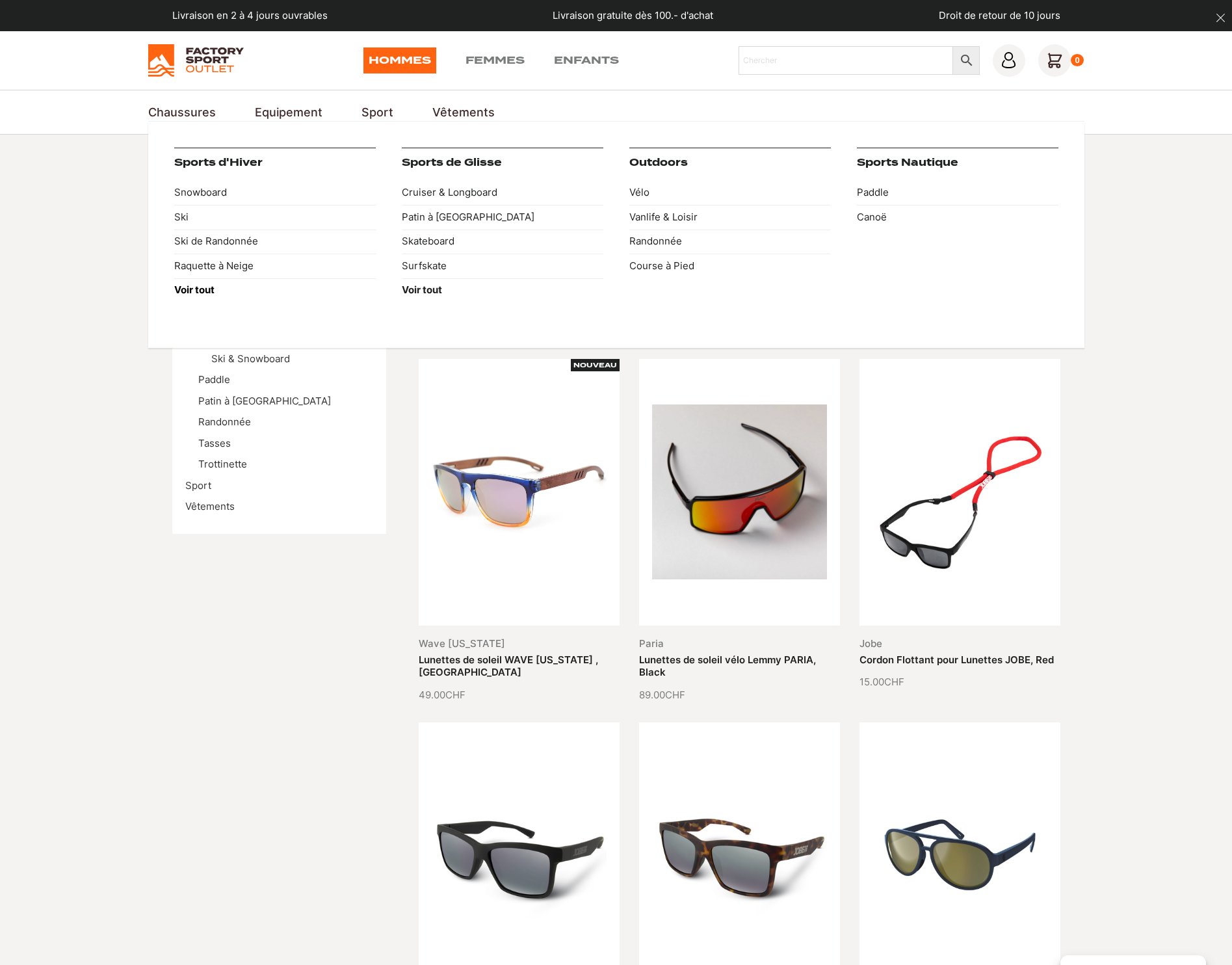
click at [193, 294] on strong "Voir tout" at bounding box center [194, 289] width 40 height 12
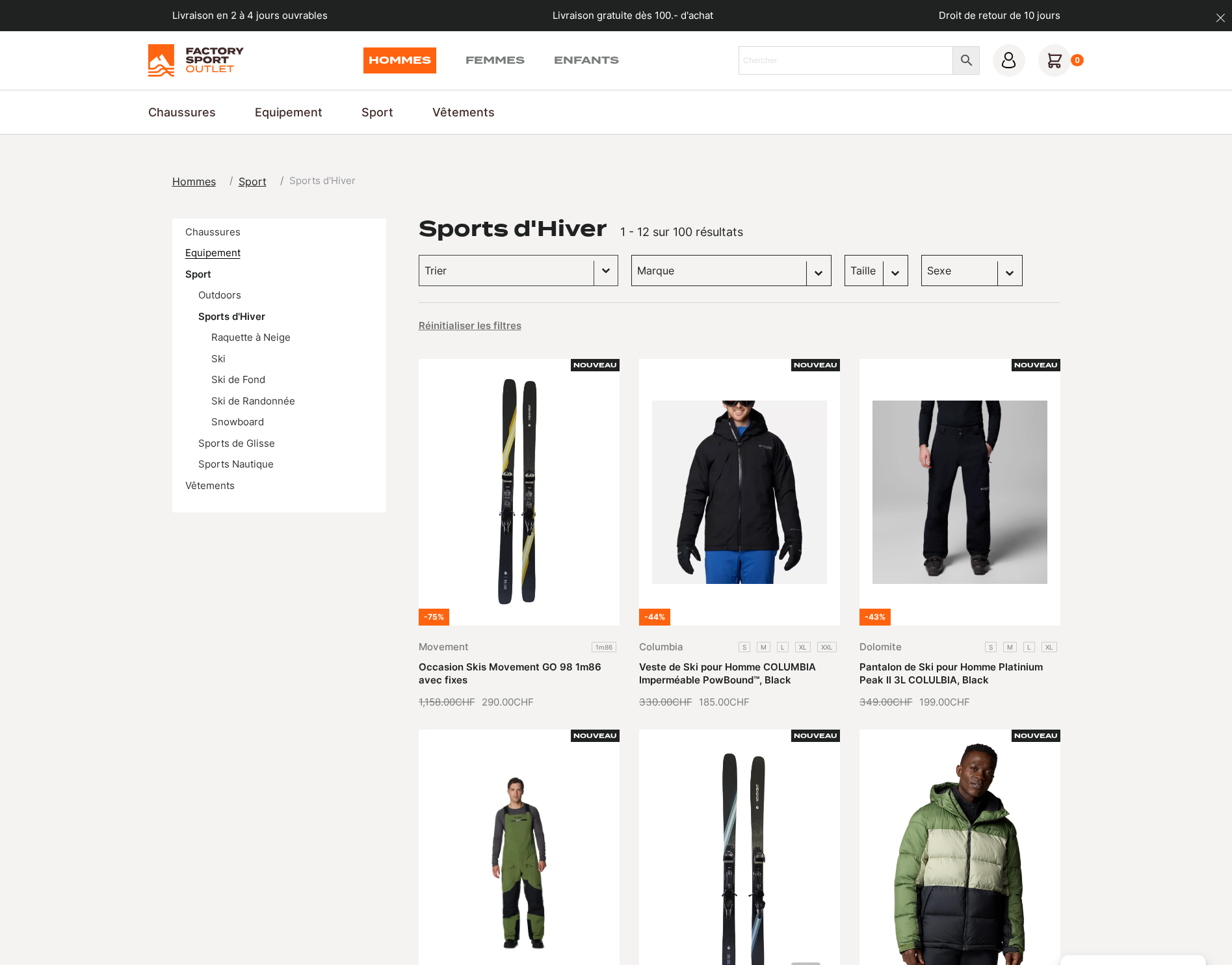
click at [209, 253] on link "Equipement" at bounding box center [213, 253] width 55 height 12
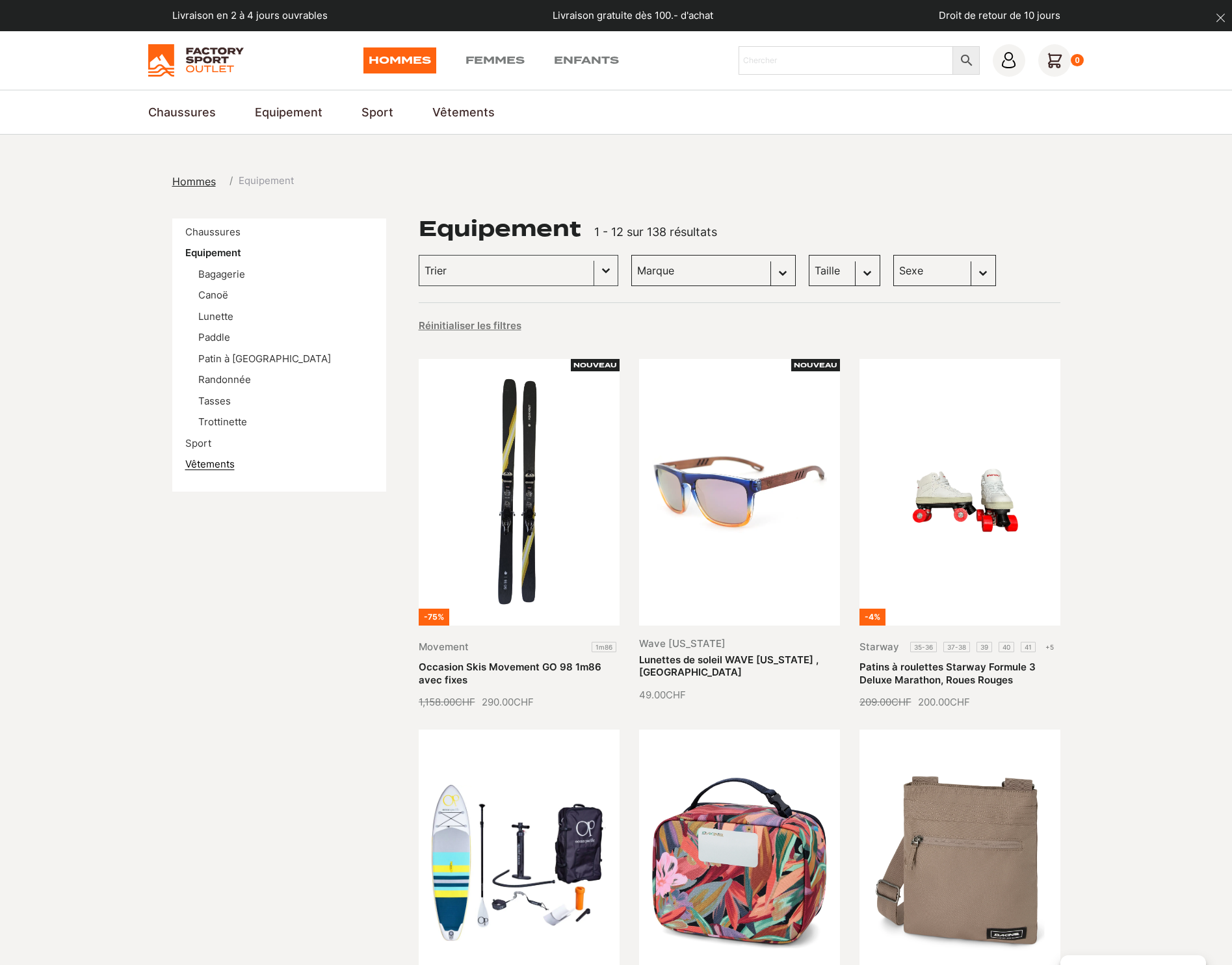
click at [212, 468] on link "Vêtements" at bounding box center [210, 464] width 49 height 12
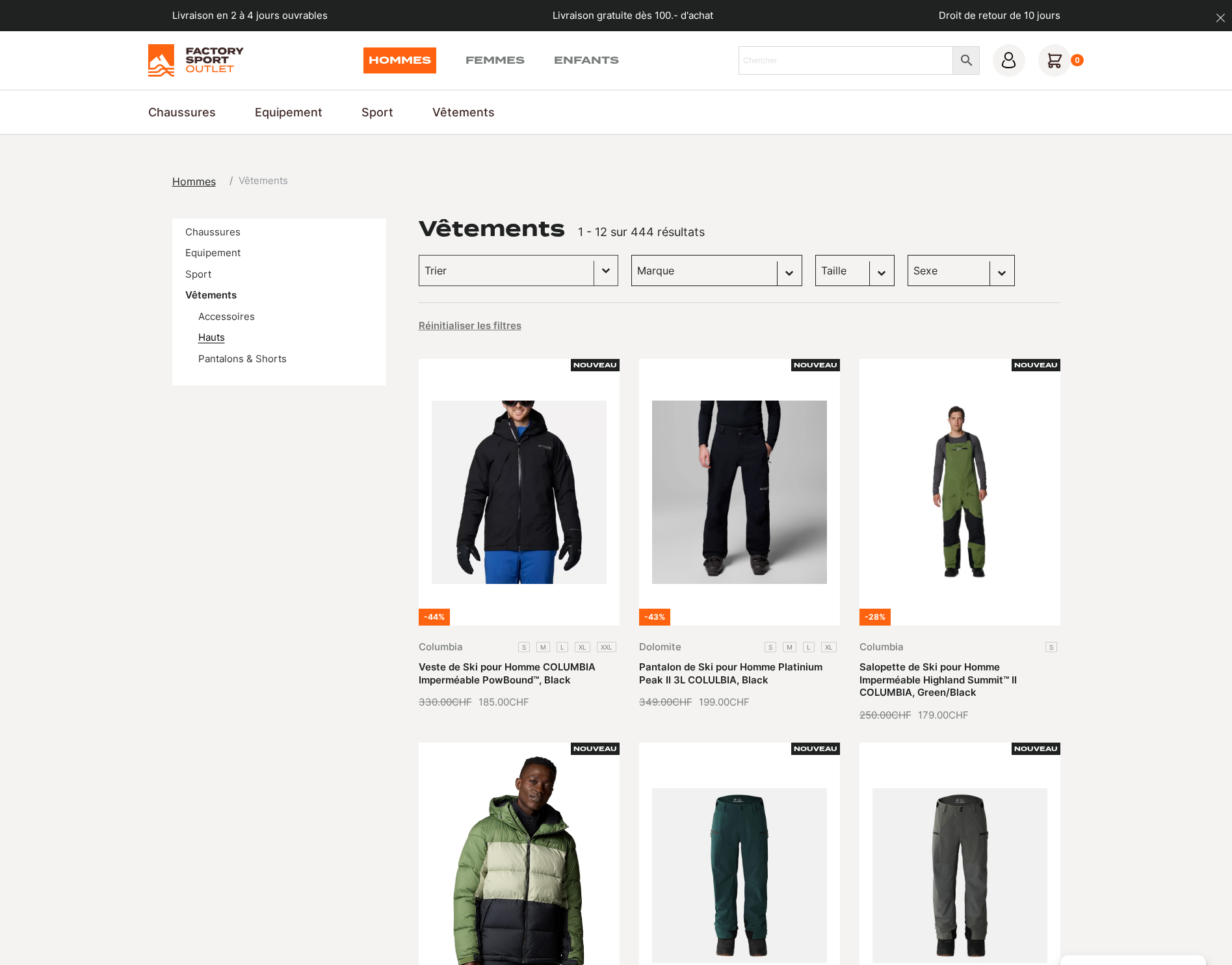
click at [204, 338] on link "Hauts" at bounding box center [212, 337] width 27 height 12
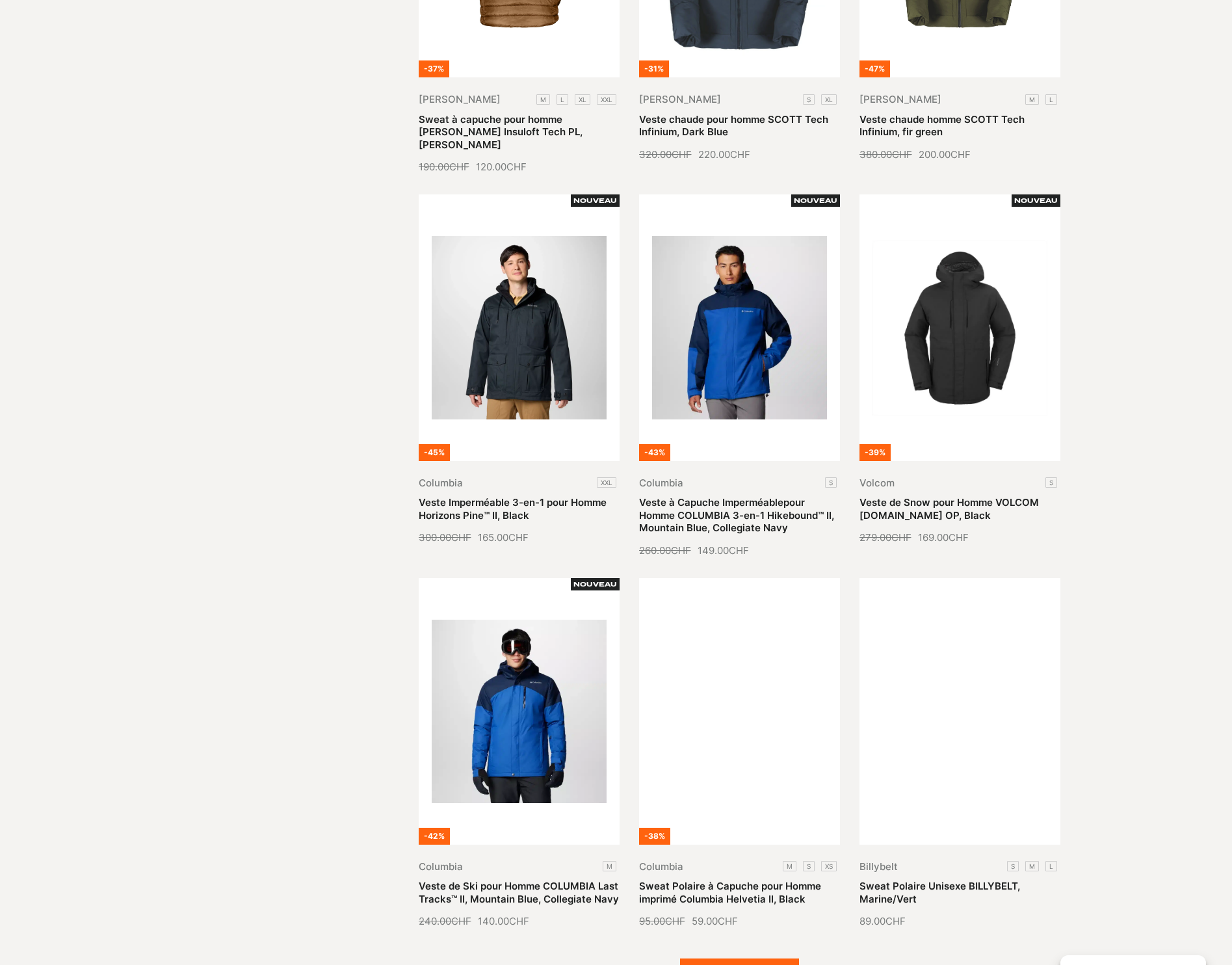
scroll to position [520, 0]
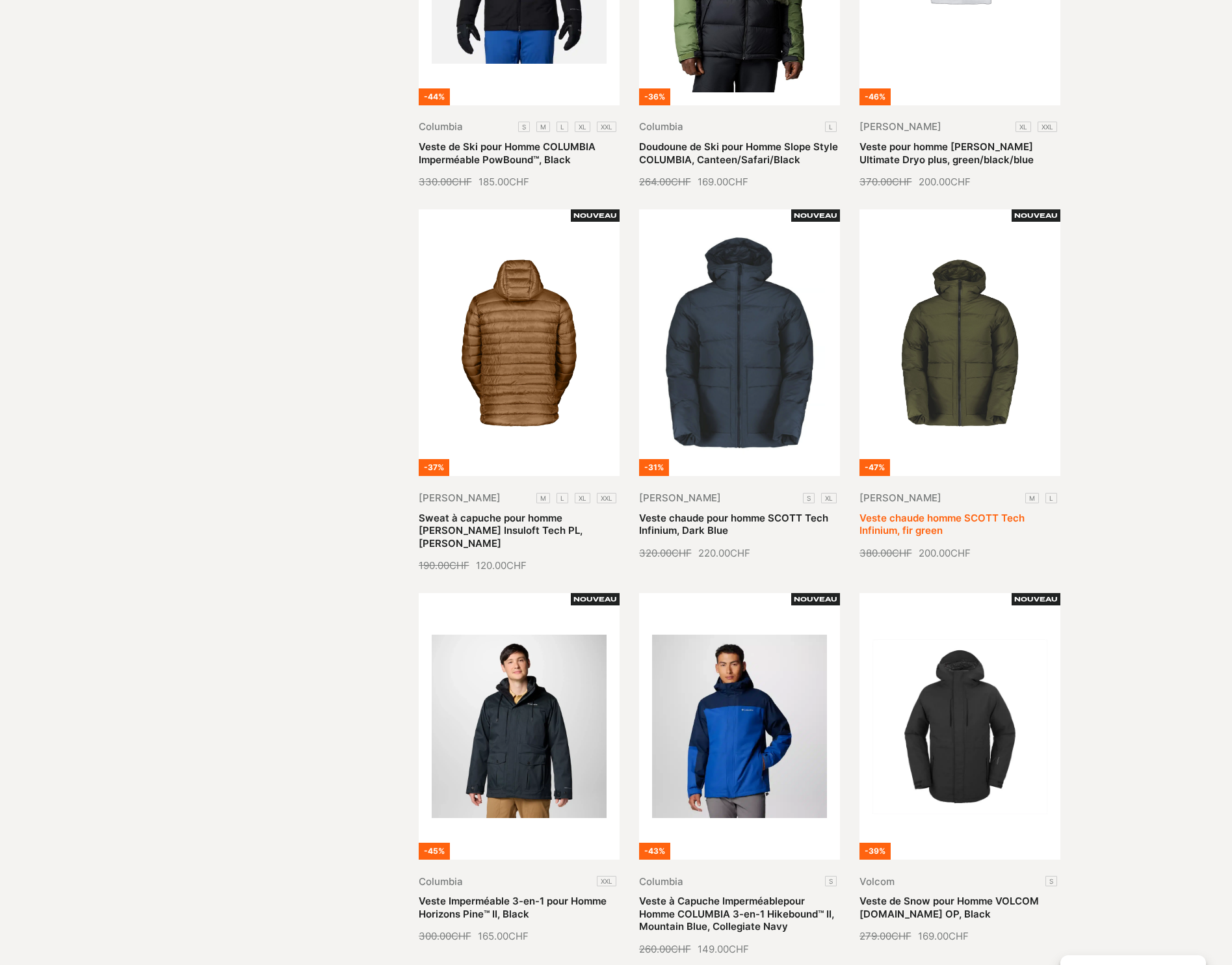
click at [966, 512] on link "Veste chaude homme SCOTT Tech Infinium, fir green" at bounding box center [942, 524] width 165 height 25
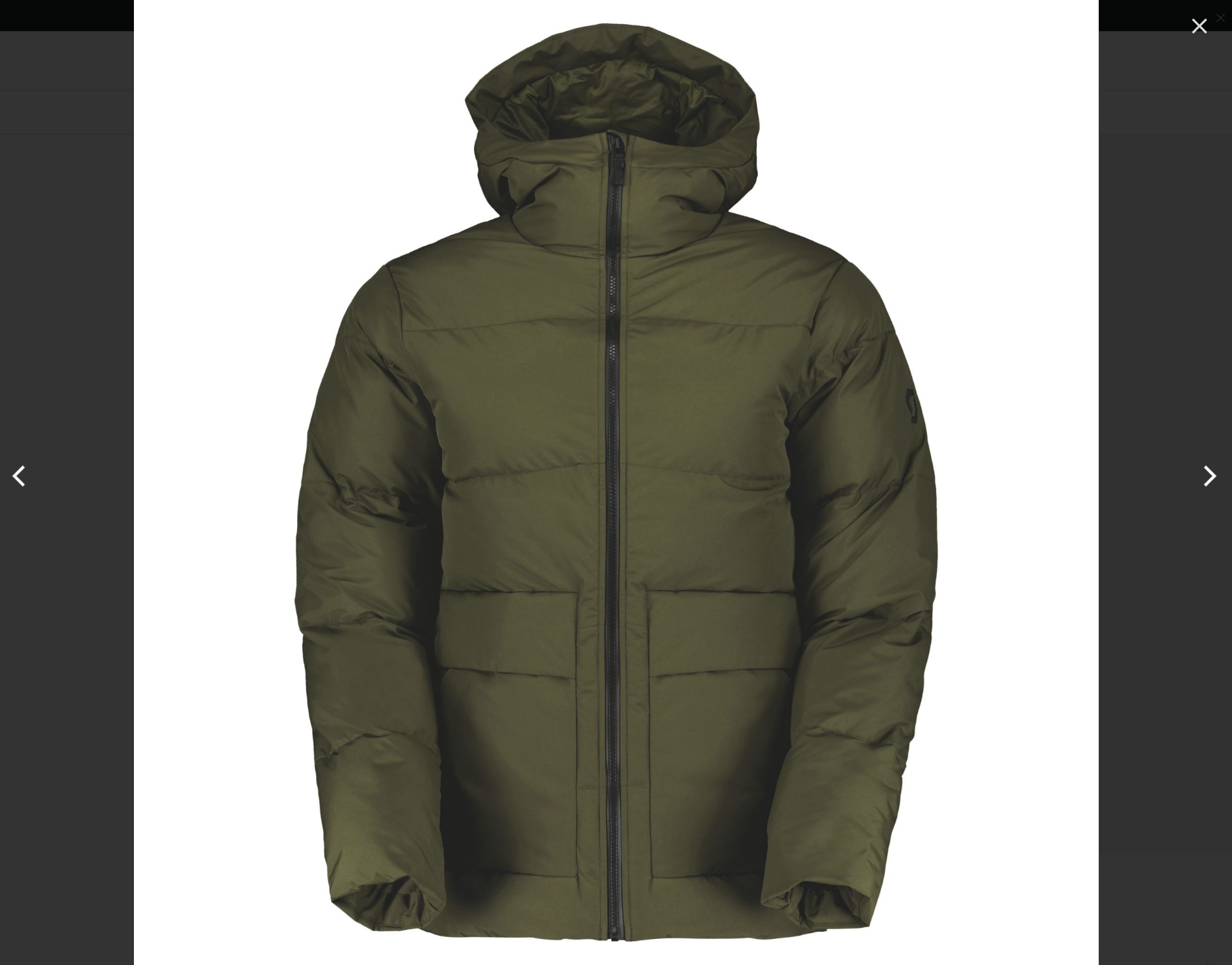
click at [1203, 474] on button "Next" at bounding box center [1207, 476] width 49 height 65
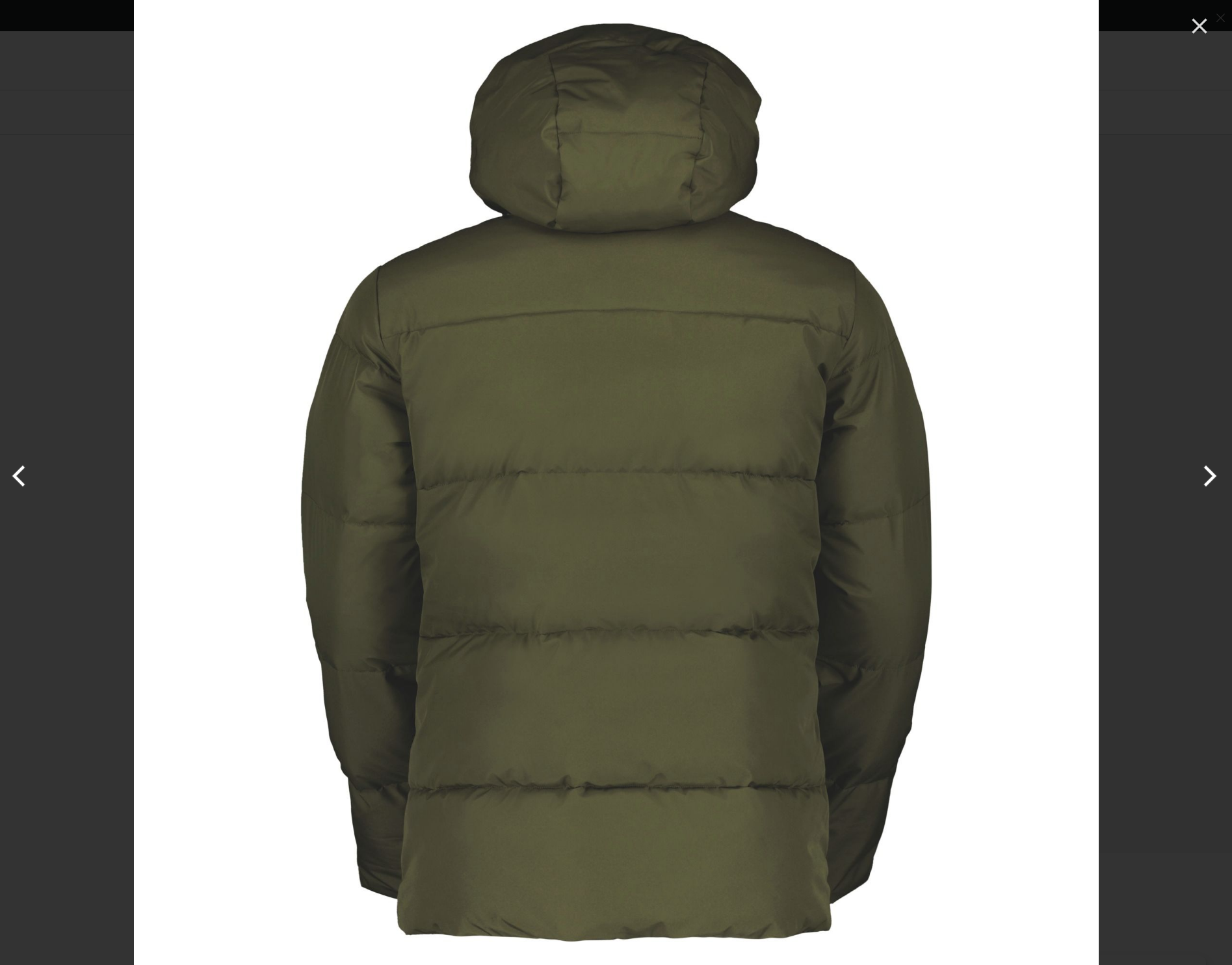
click at [1202, 478] on button "Next" at bounding box center [1207, 476] width 49 height 65
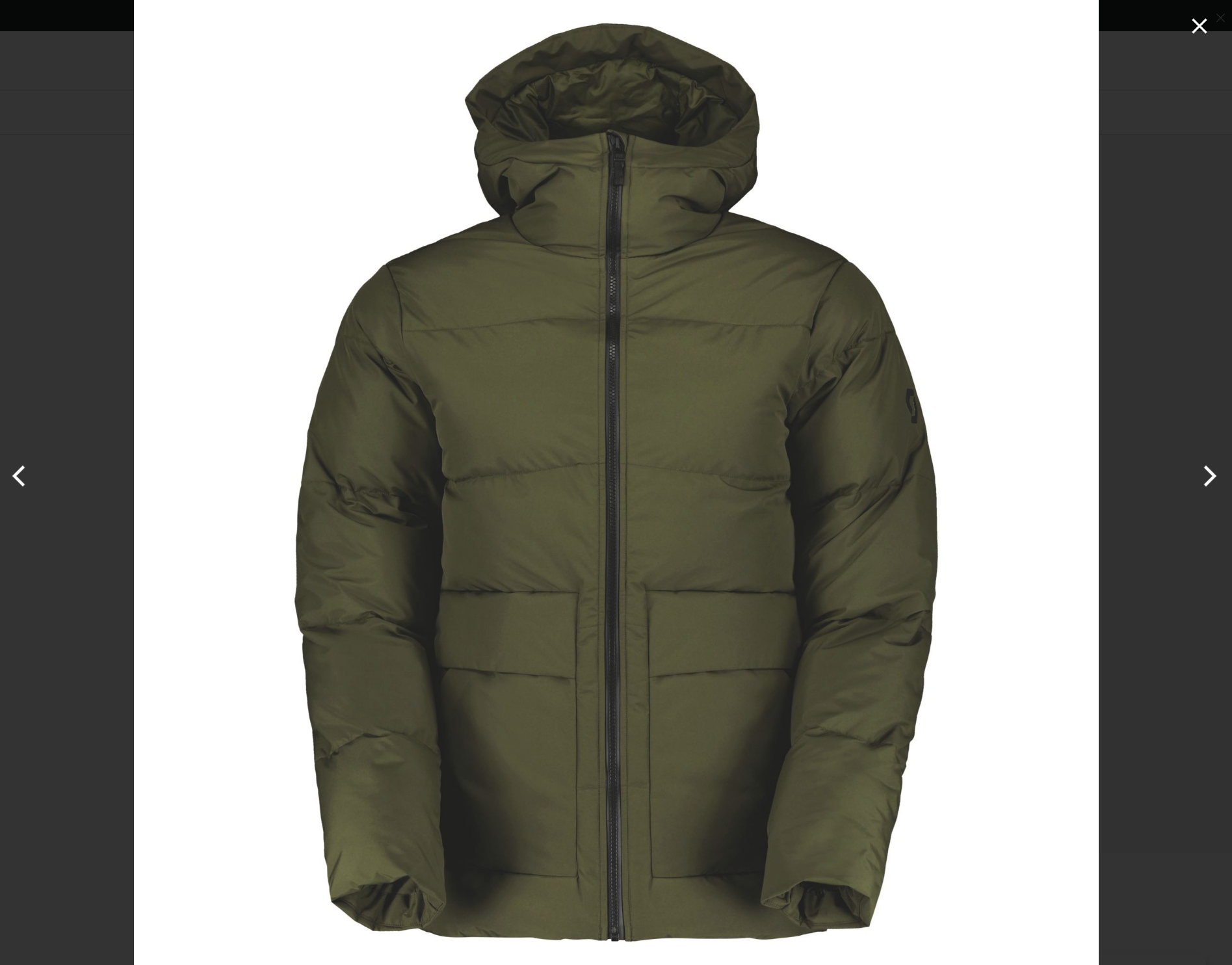
click at [1199, 26] on icon "Close" at bounding box center [1199, 25] width 15 height 15
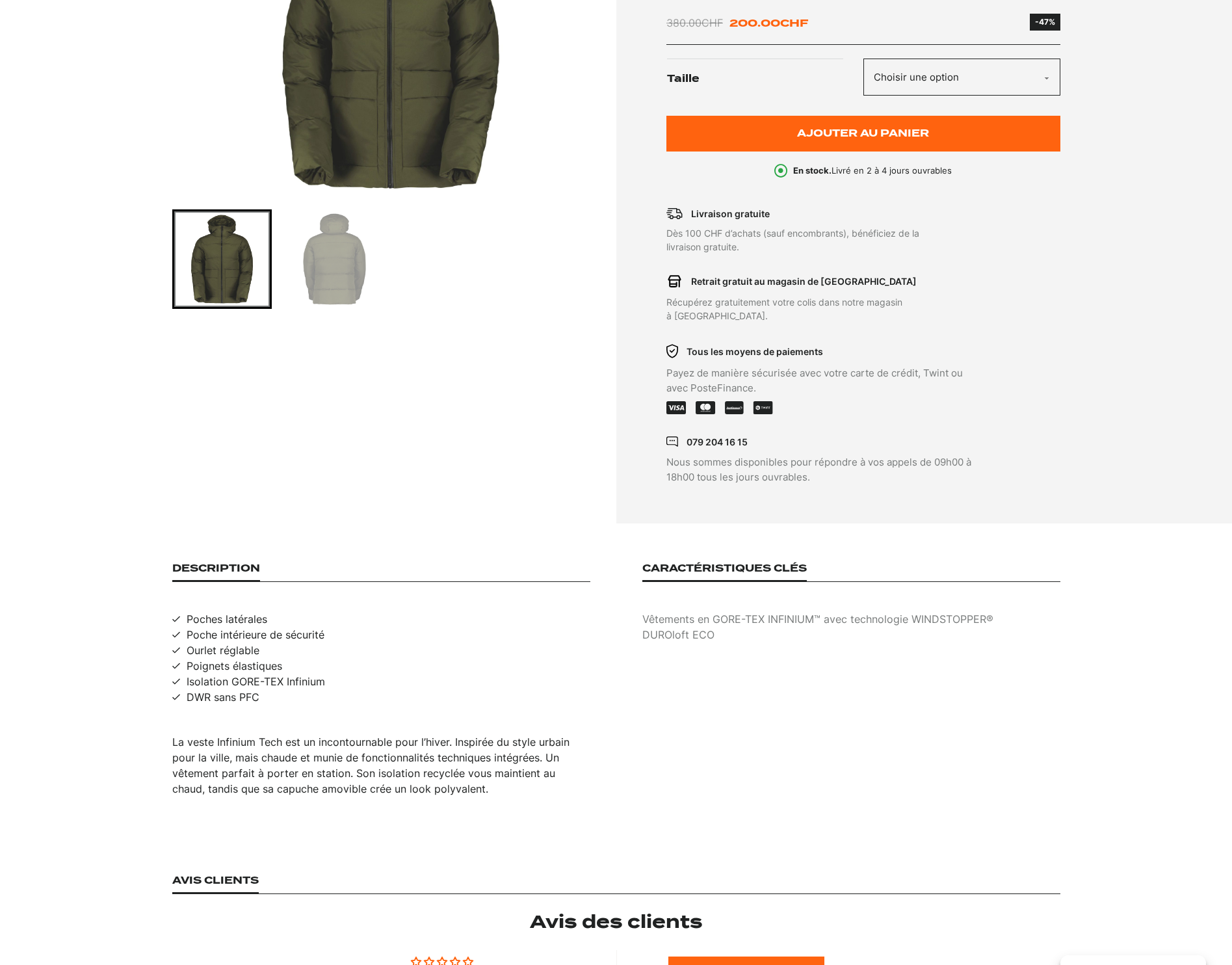
scroll to position [390, 0]
